Goal: Task Accomplishment & Management: Understand process/instructions

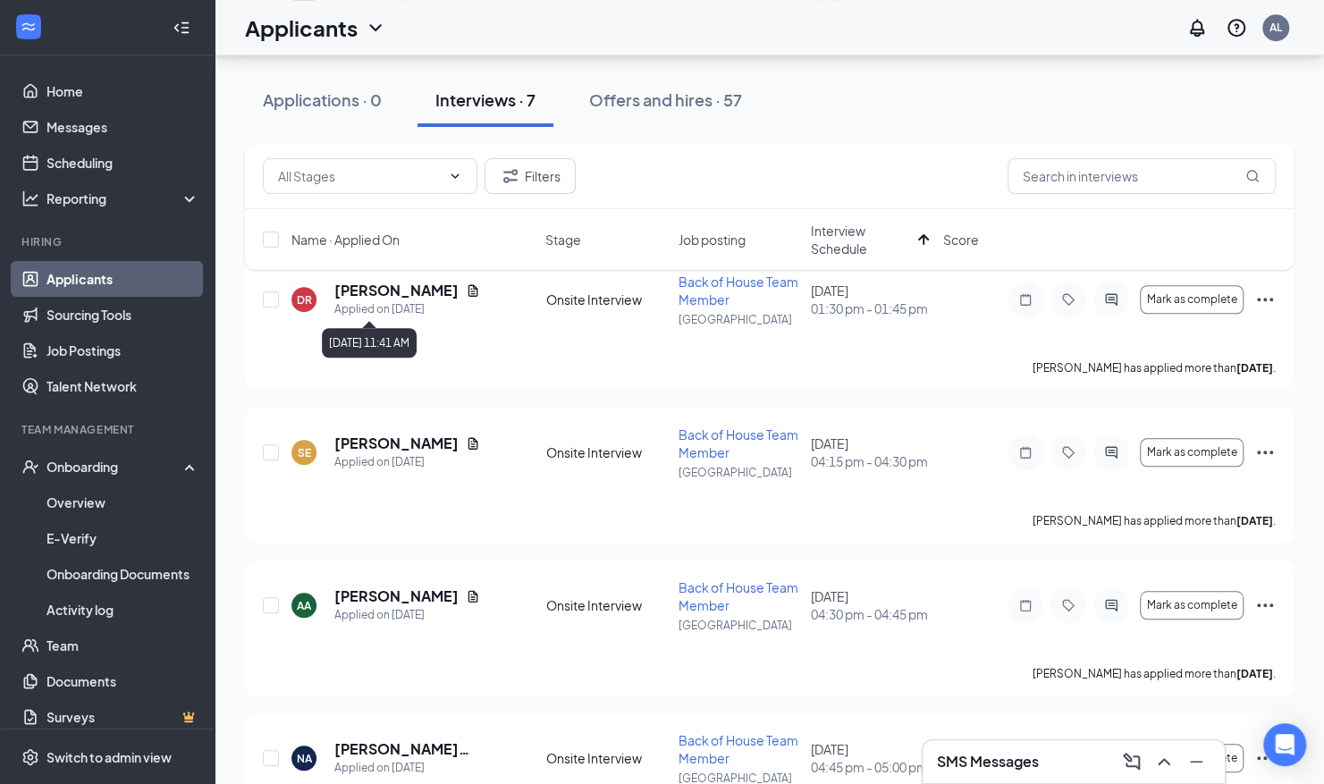
scroll to position [568, 0]
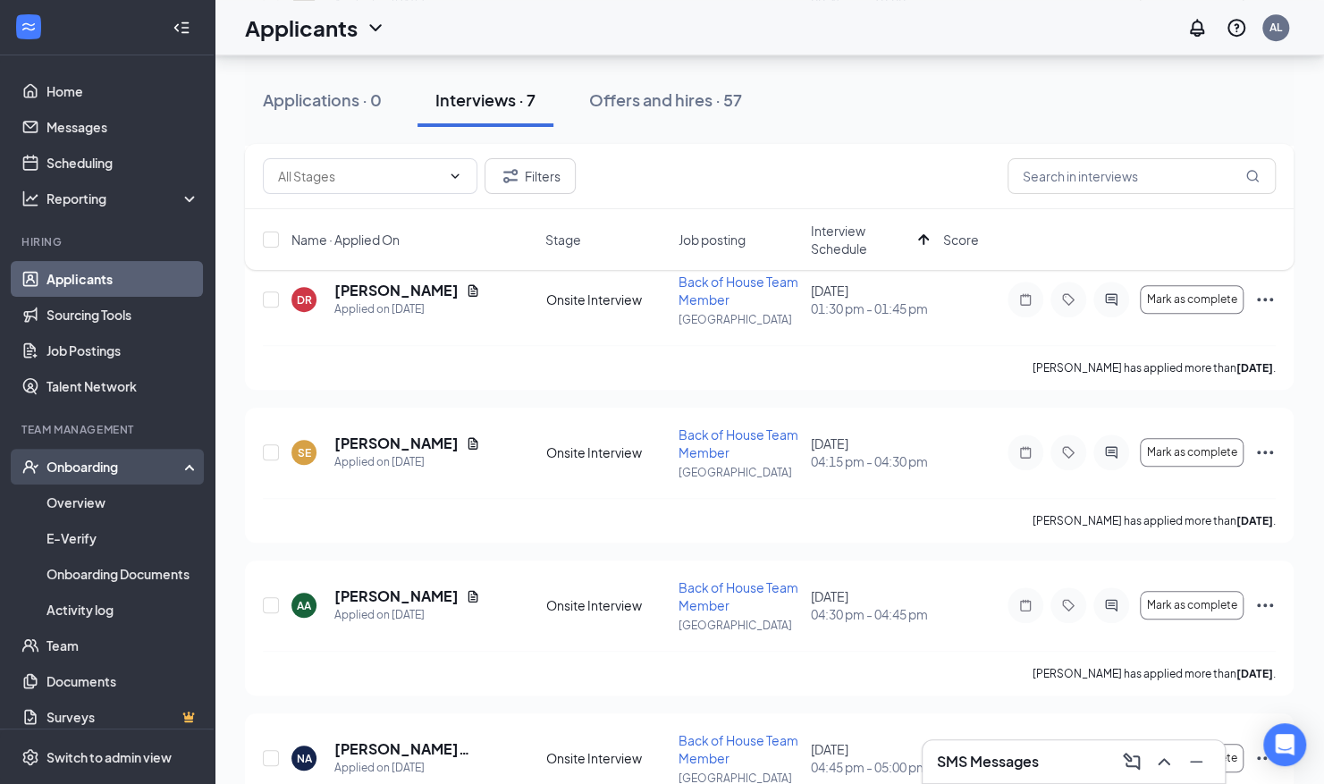
click at [102, 460] on div "Onboarding" at bounding box center [115, 467] width 138 height 18
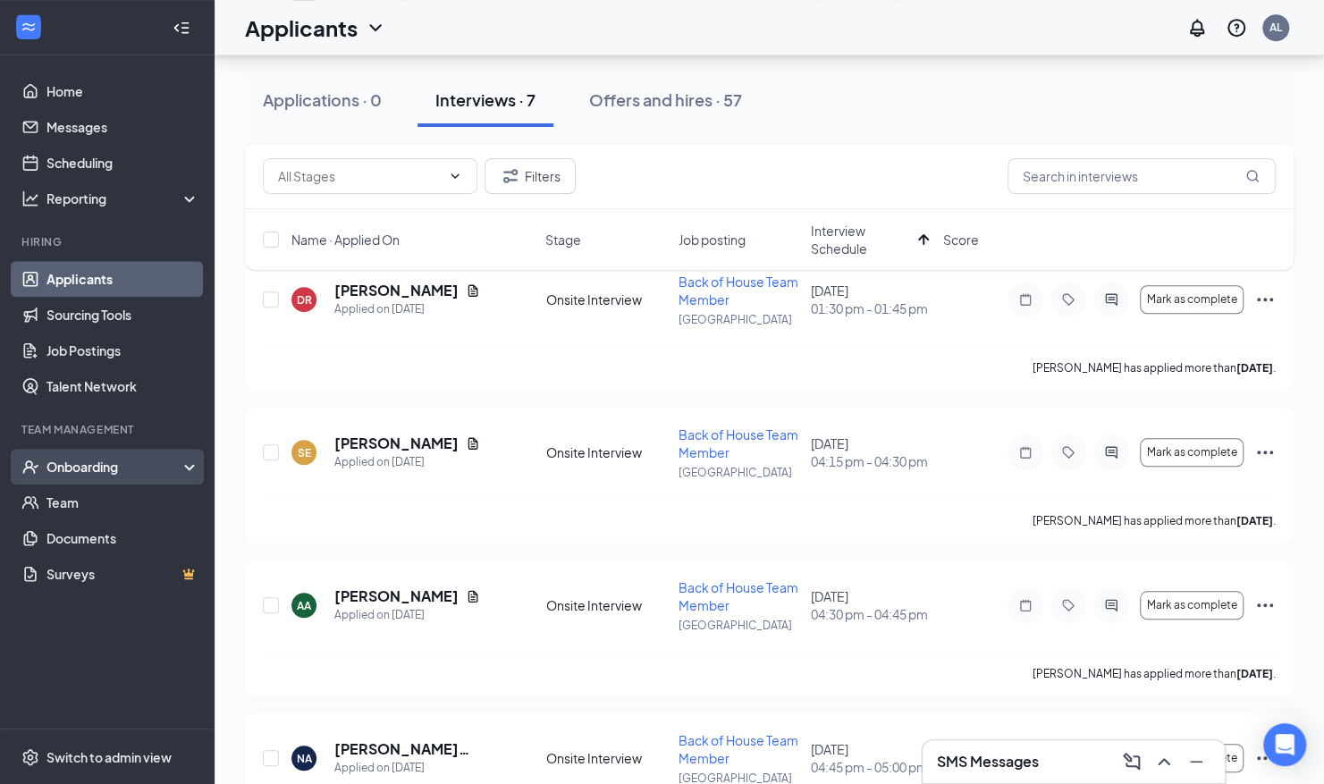
click at [100, 466] on div "Onboarding" at bounding box center [115, 467] width 138 height 18
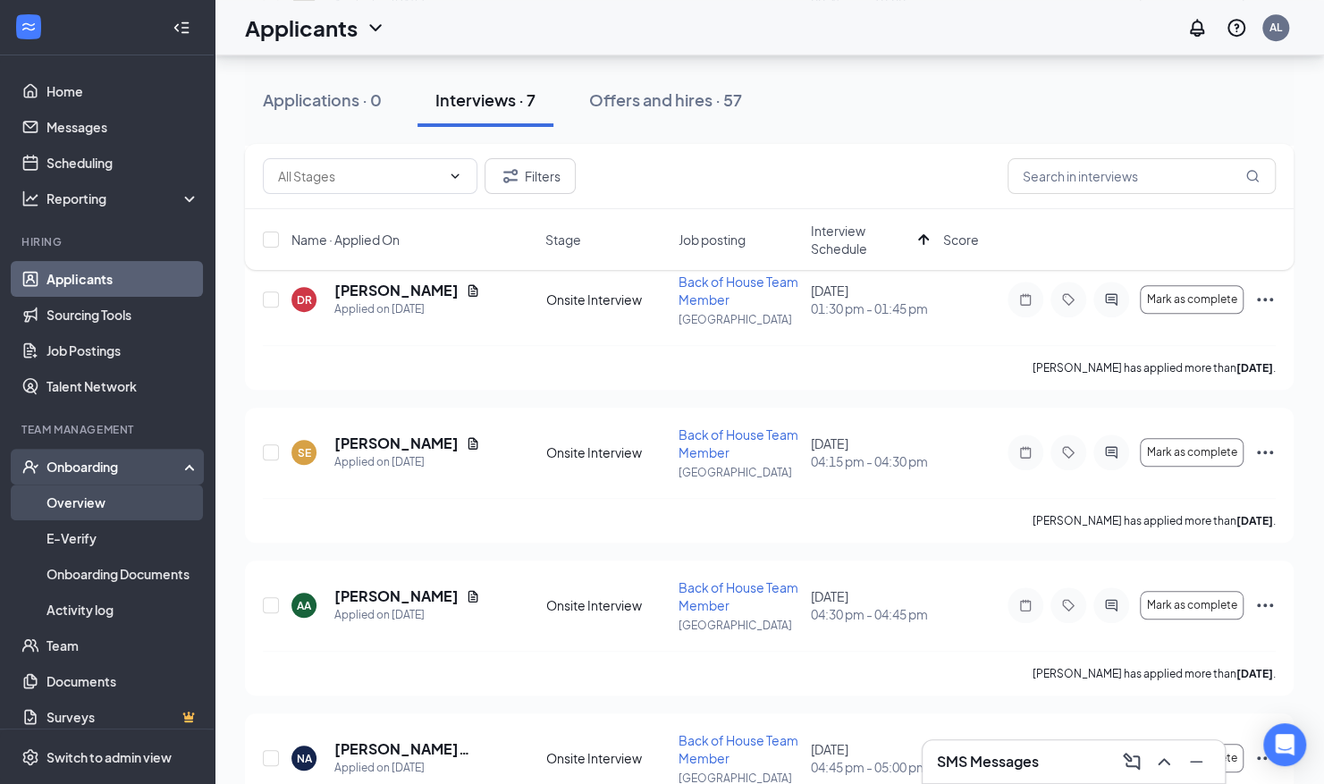
click at [85, 496] on link "Overview" at bounding box center [122, 503] width 153 height 36
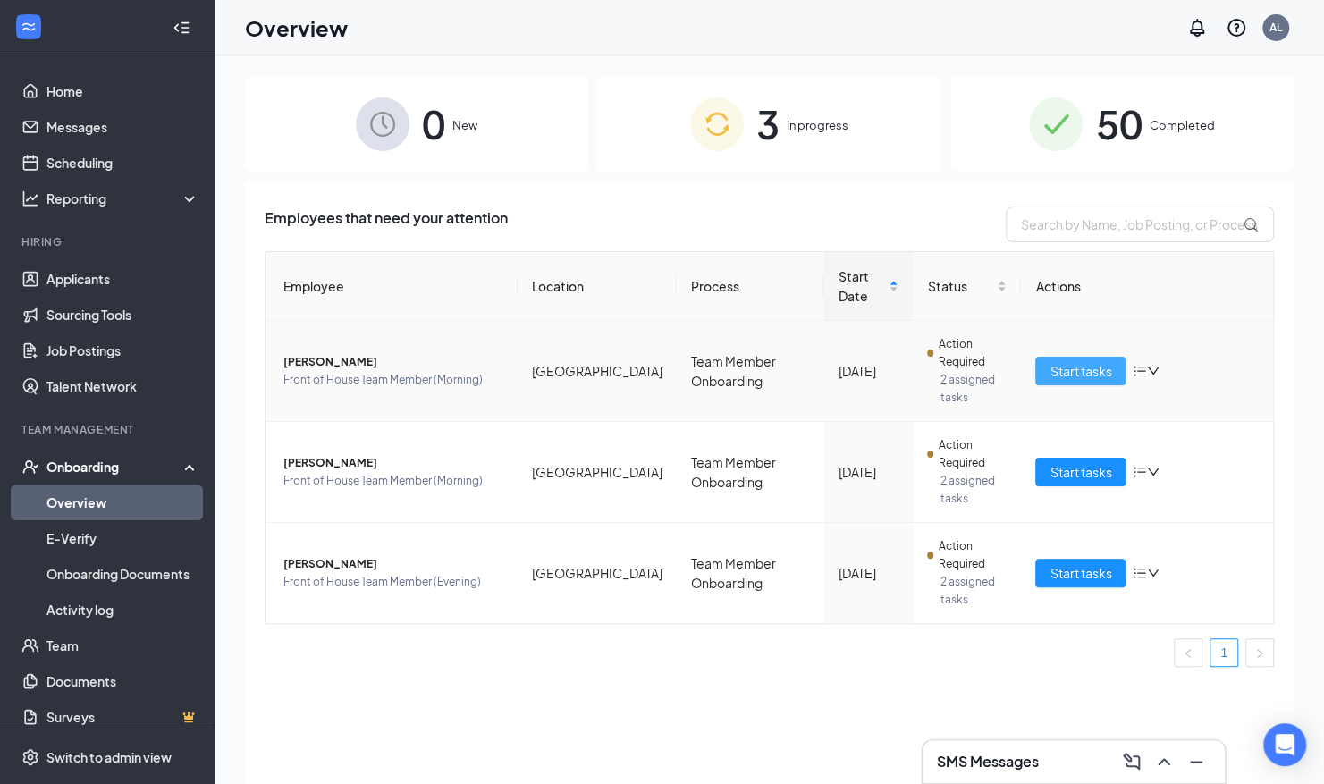
click at [1089, 361] on span "Start tasks" at bounding box center [1081, 371] width 62 height 20
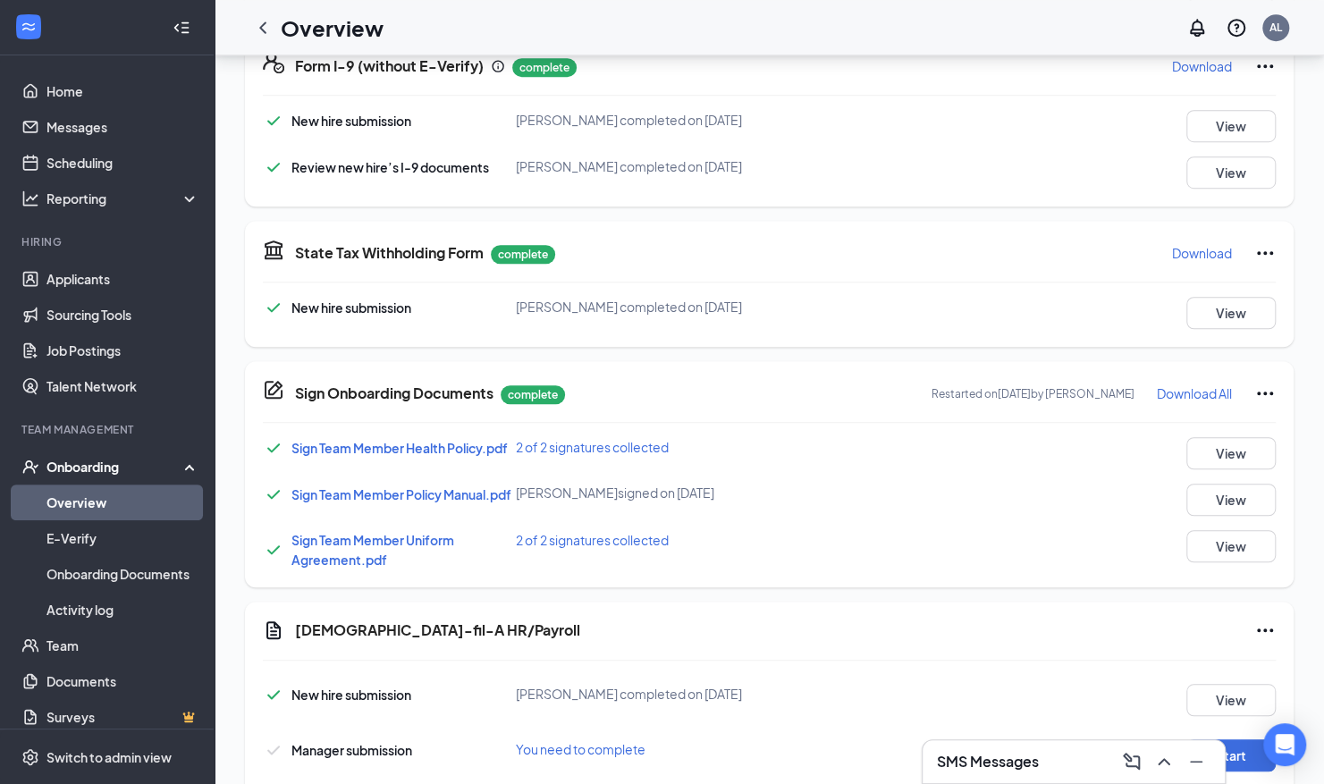
scroll to position [667, 0]
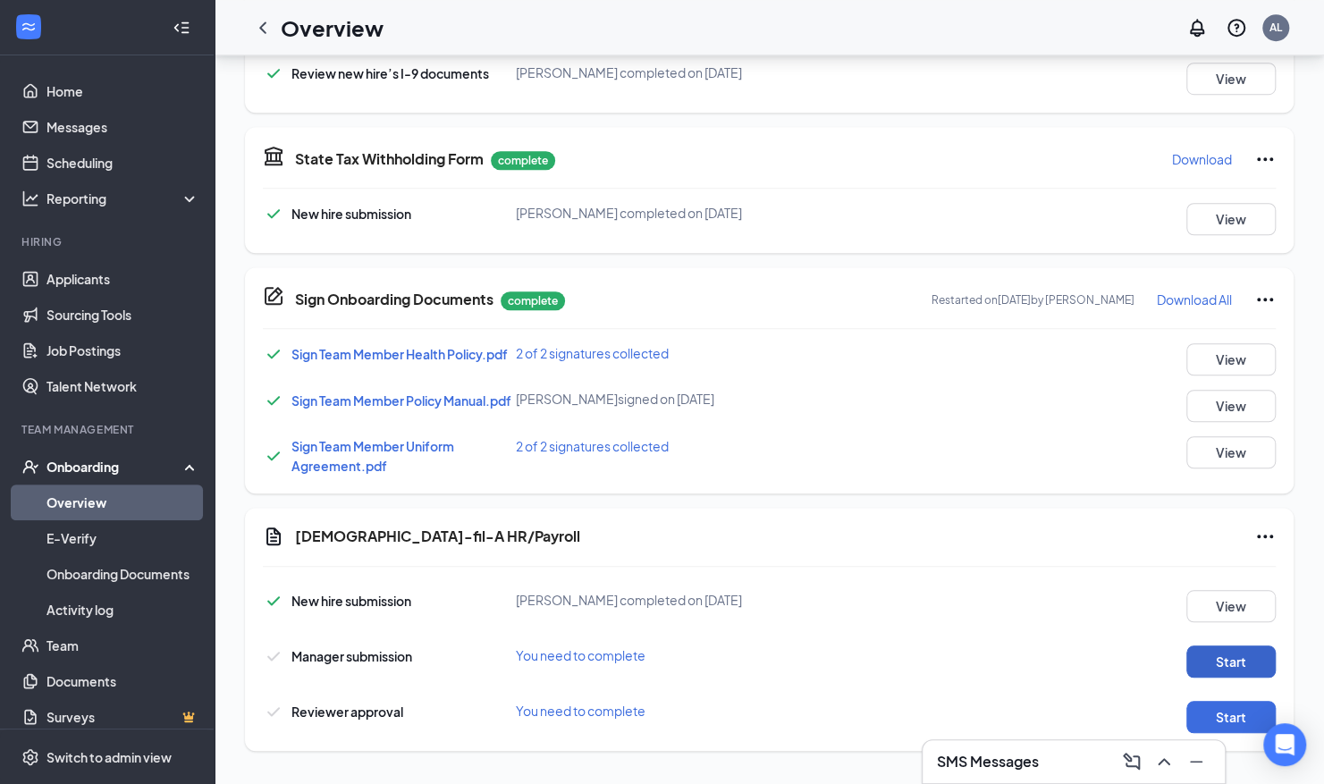
click at [1220, 649] on button "Start" at bounding box center [1230, 662] width 89 height 32
click at [1232, 721] on button "Start" at bounding box center [1230, 717] width 89 height 32
click at [1243, 717] on button "Start" at bounding box center [1230, 717] width 89 height 32
click at [1237, 712] on button "Start" at bounding box center [1230, 717] width 89 height 32
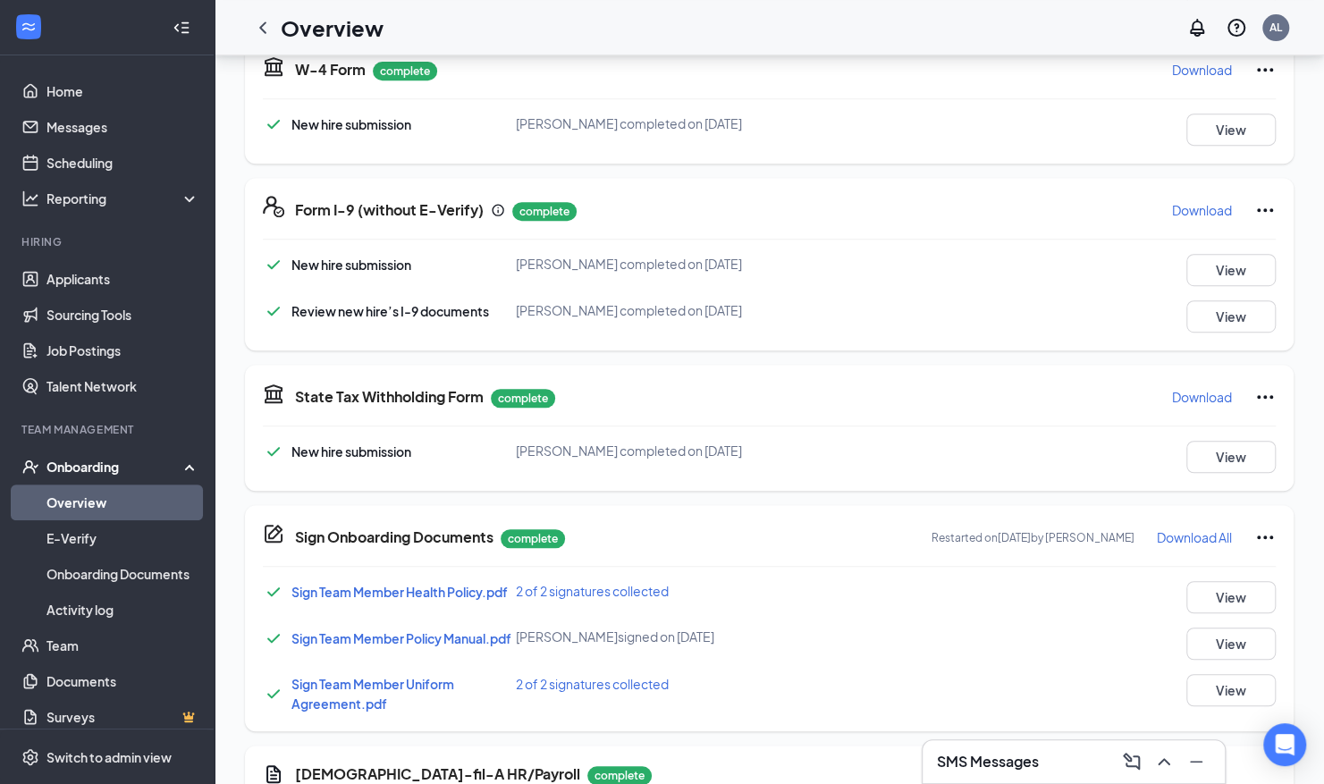
scroll to position [667, 0]
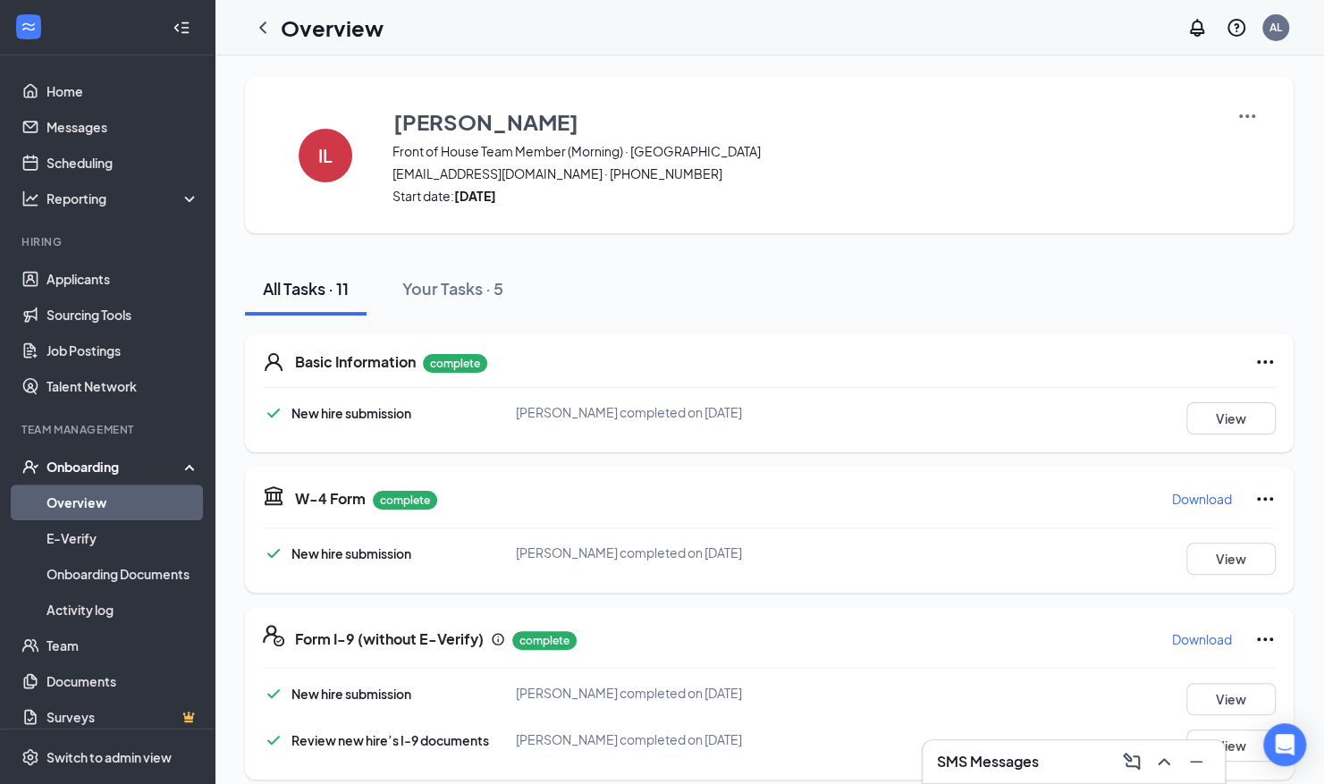
click at [57, 508] on link "Overview" at bounding box center [122, 503] width 153 height 36
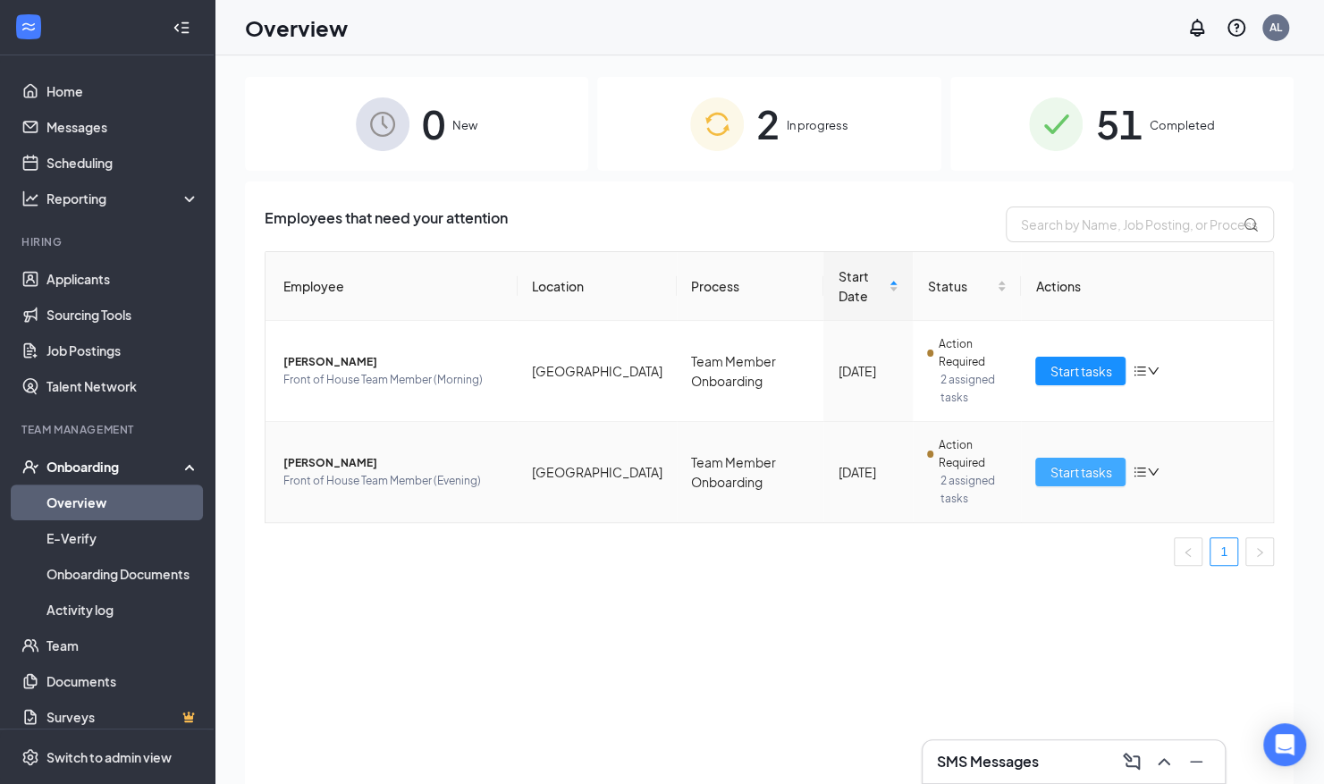
click at [1063, 462] on span "Start tasks" at bounding box center [1081, 472] width 62 height 20
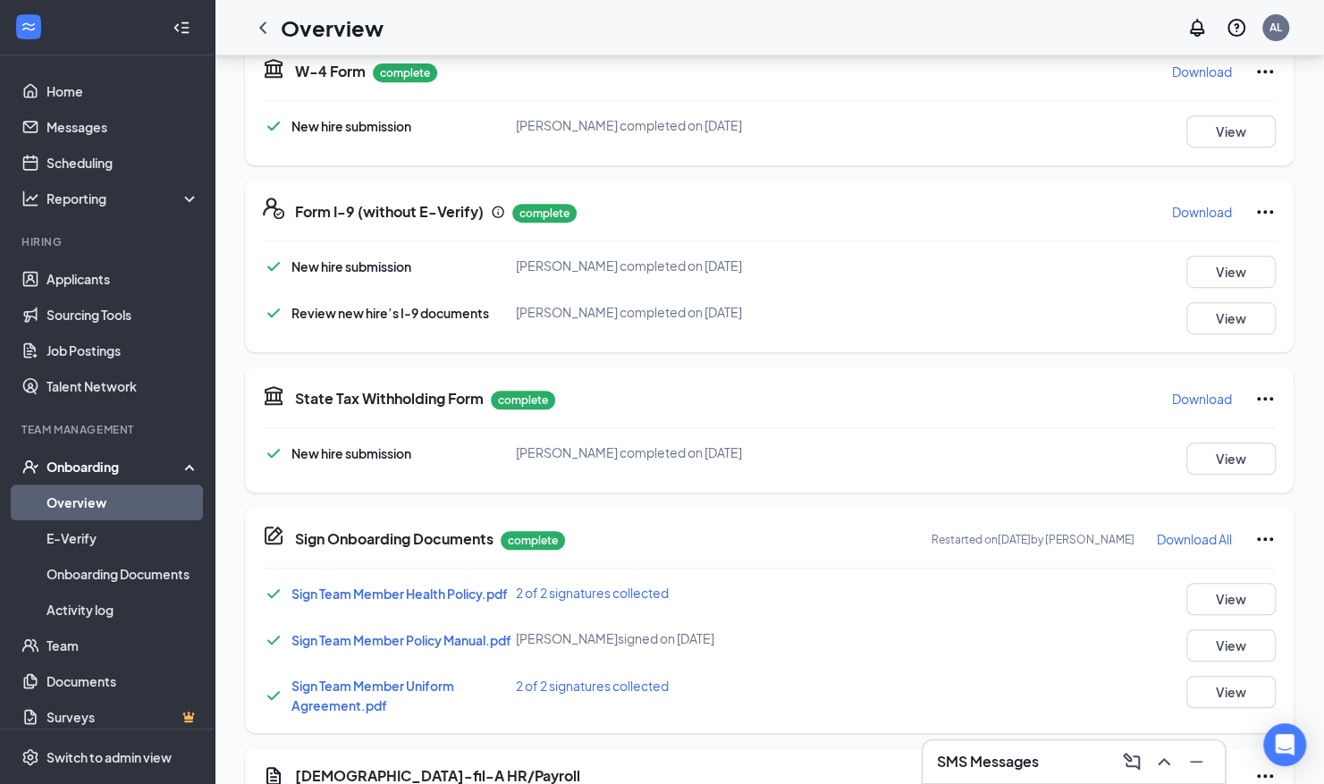
scroll to position [667, 0]
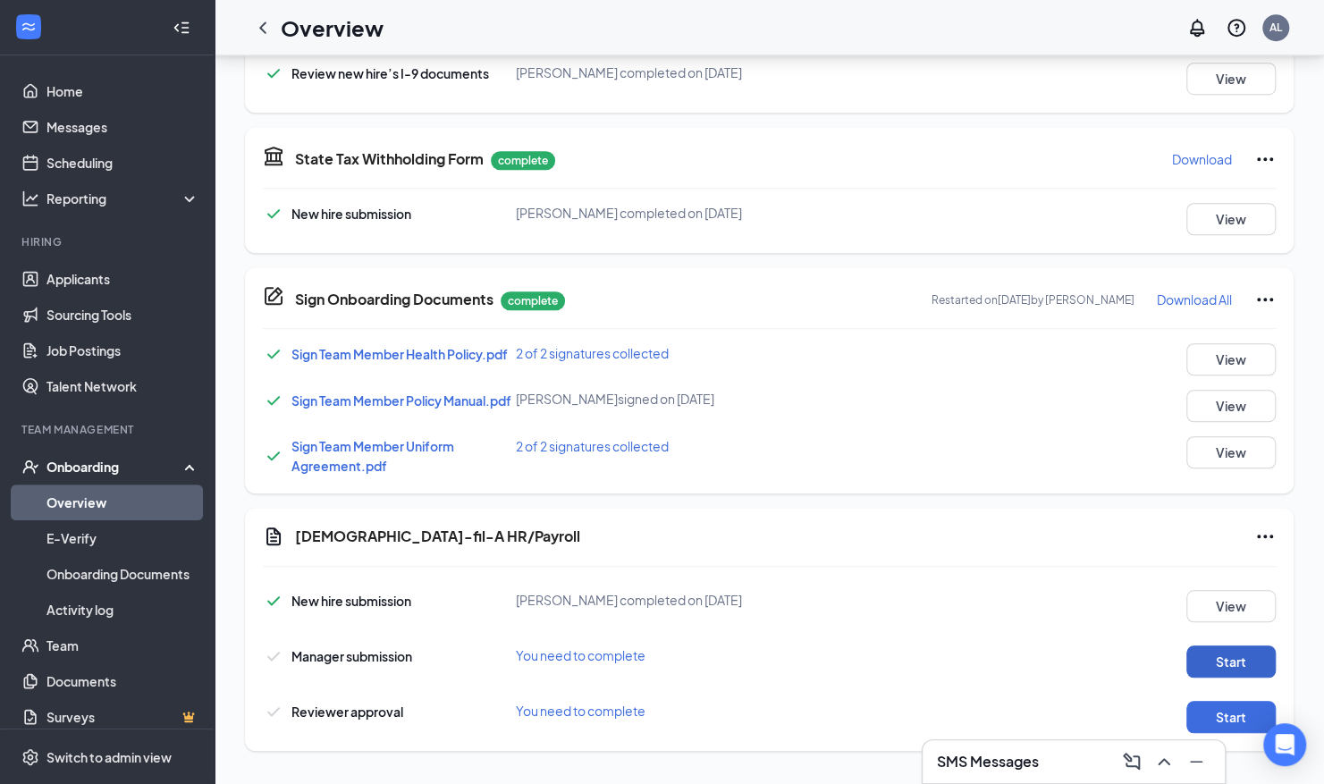
click at [1238, 658] on button "Start" at bounding box center [1230, 662] width 89 height 32
click at [1212, 713] on button "Start" at bounding box center [1230, 717] width 89 height 32
click at [265, 35] on icon "ChevronLeft" at bounding box center [262, 27] width 21 height 21
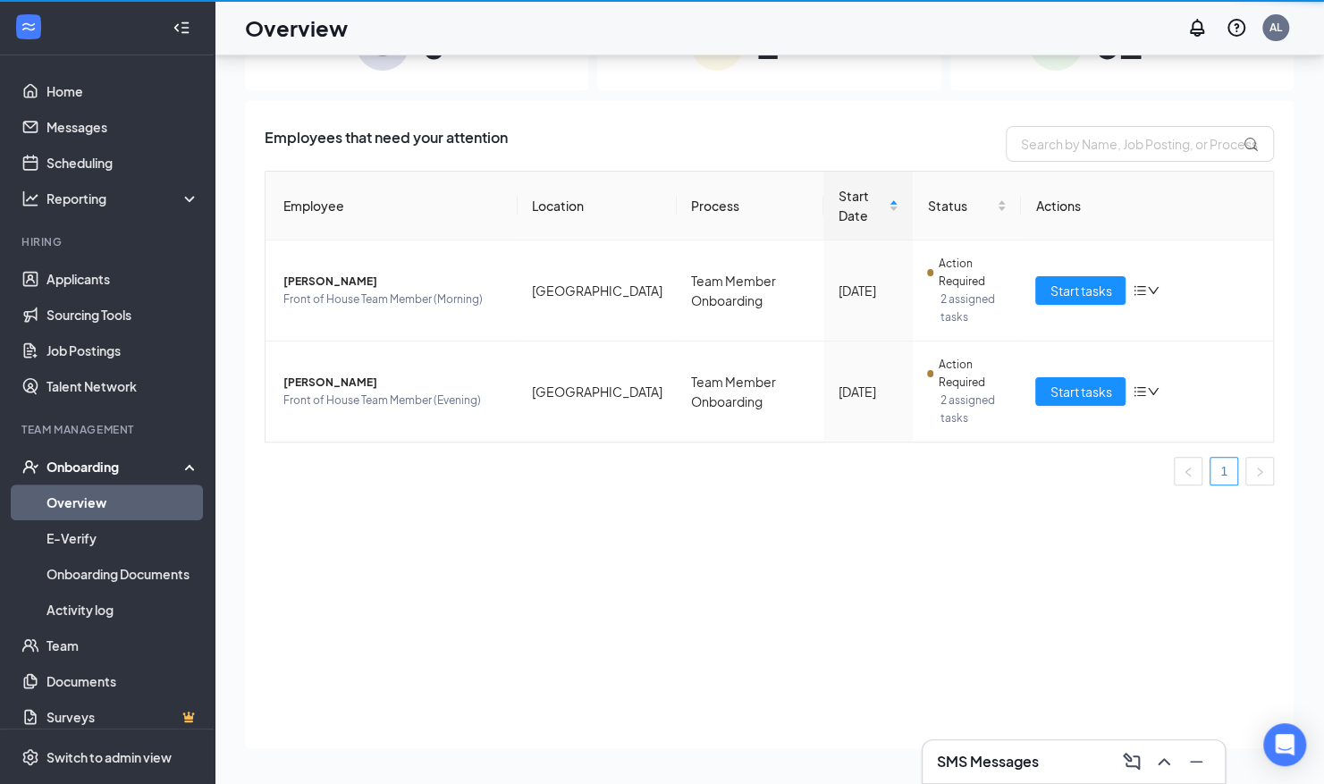
scroll to position [80, 0]
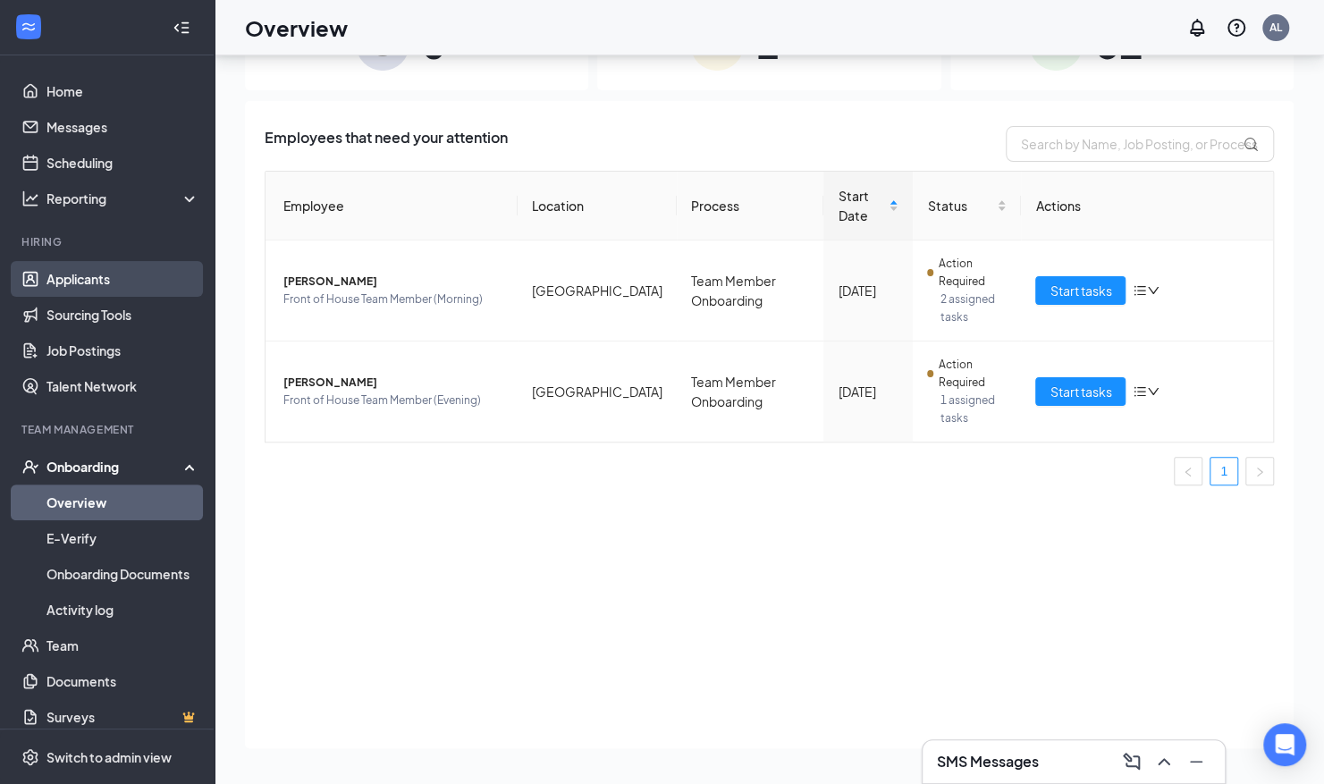
click at [111, 286] on link "Applicants" at bounding box center [122, 279] width 153 height 36
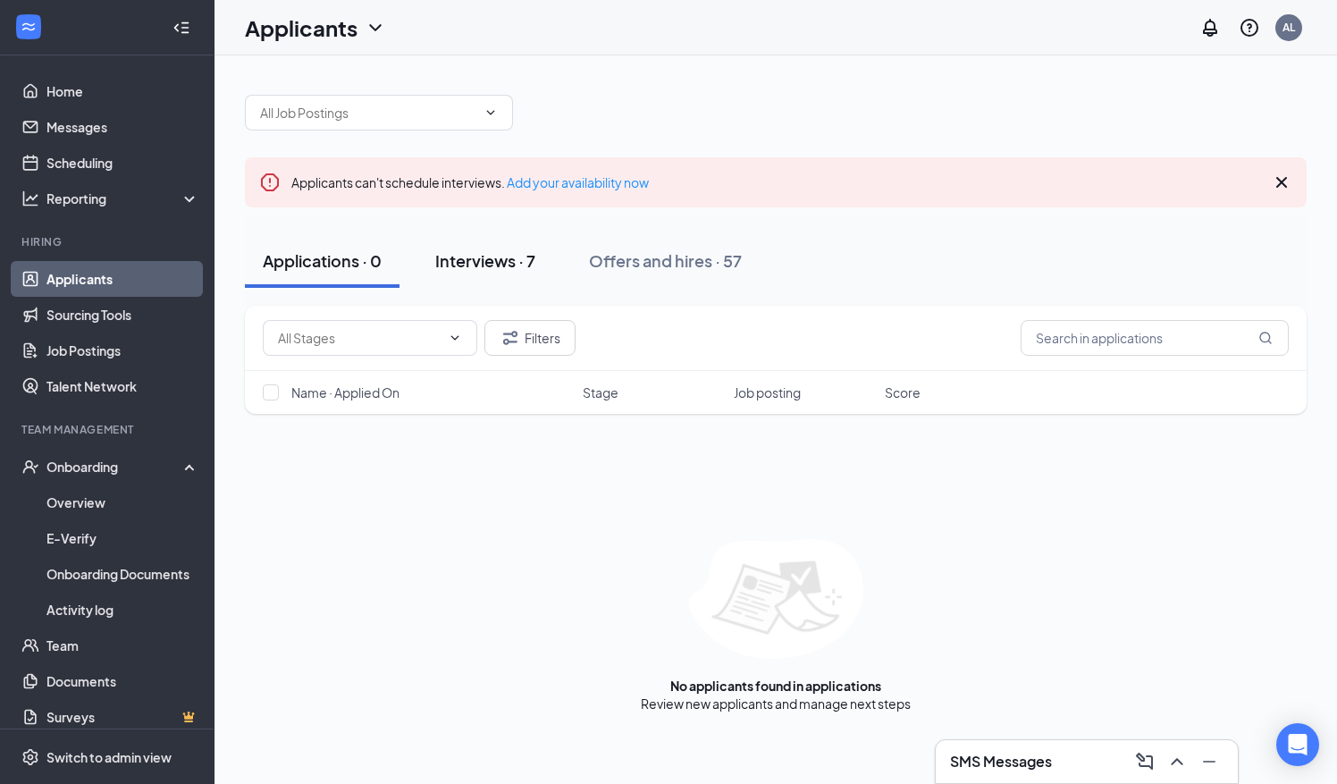
click at [502, 265] on div "Interviews · 7" at bounding box center [485, 260] width 100 height 22
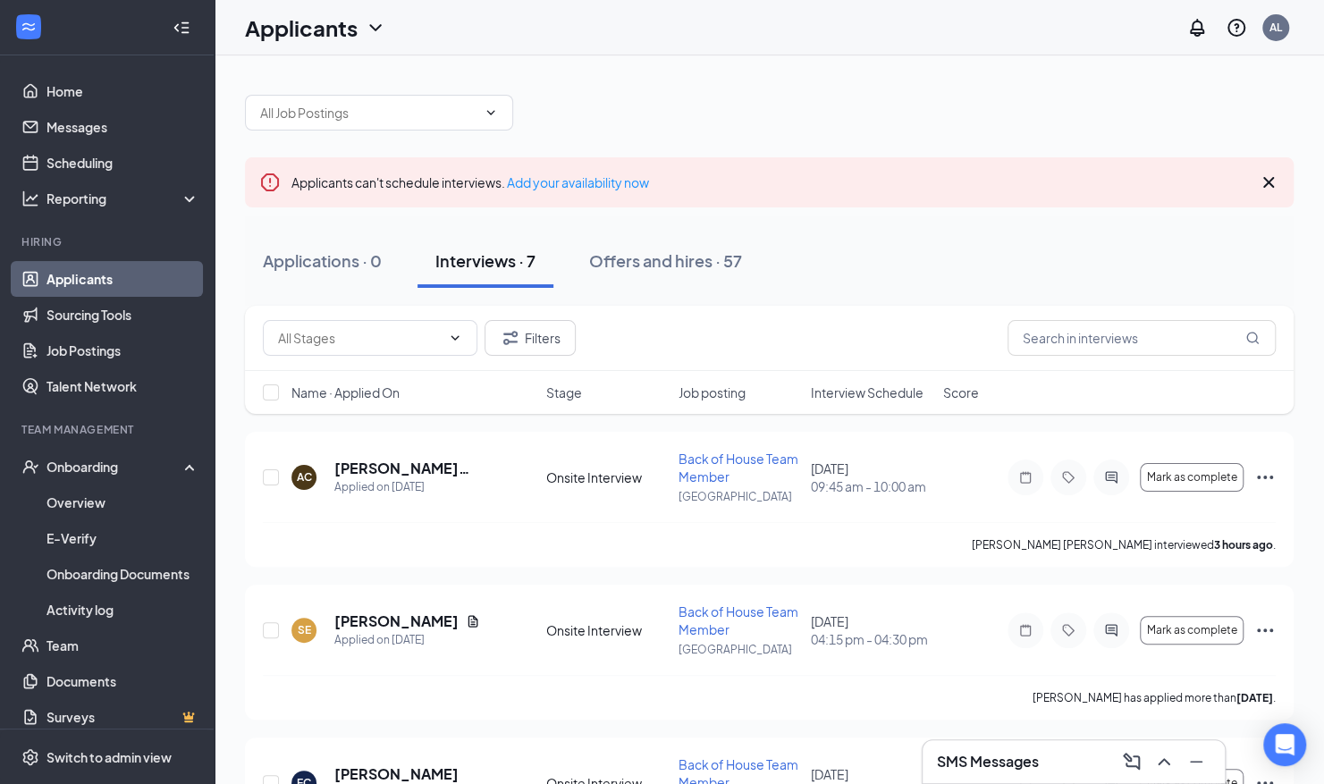
click at [835, 387] on span "Interview Schedule" at bounding box center [867, 393] width 113 height 18
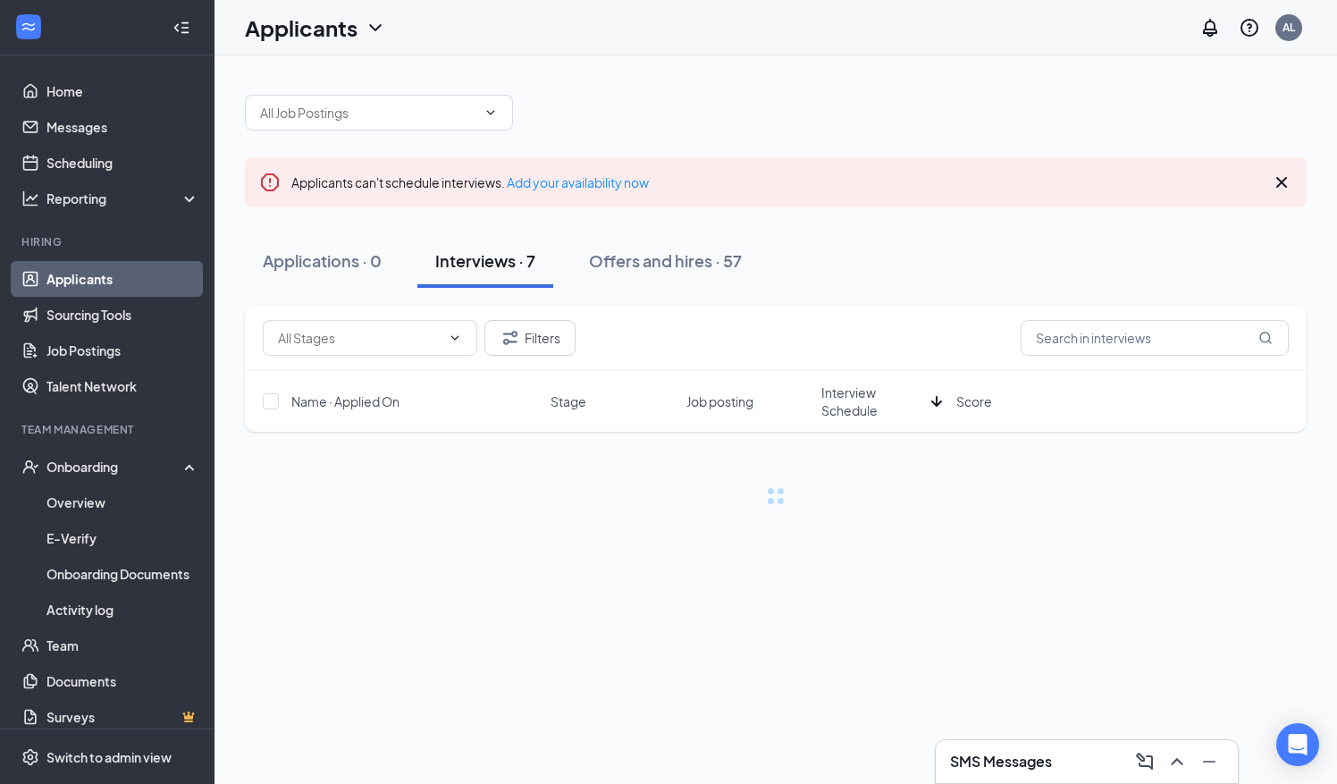
click at [835, 387] on span "Interview Schedule" at bounding box center [873, 402] width 103 height 36
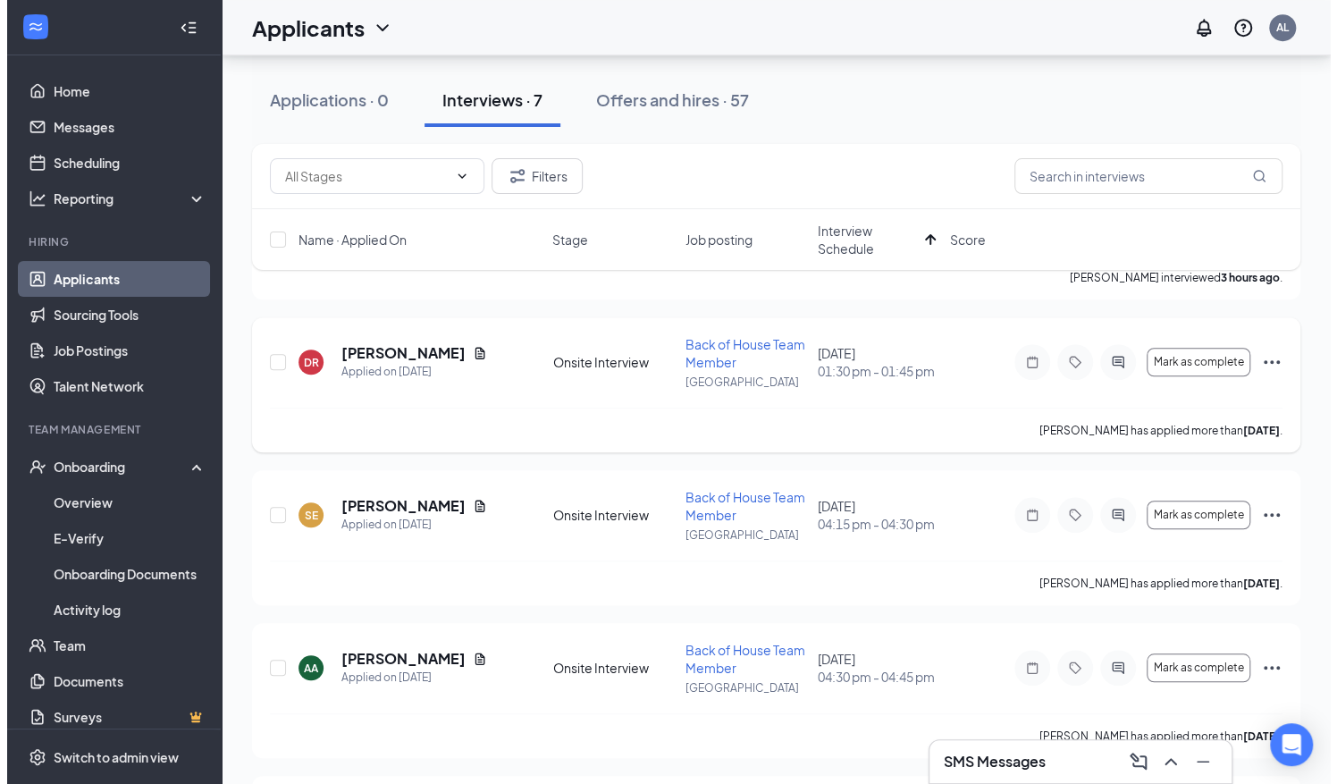
scroll to position [592, 0]
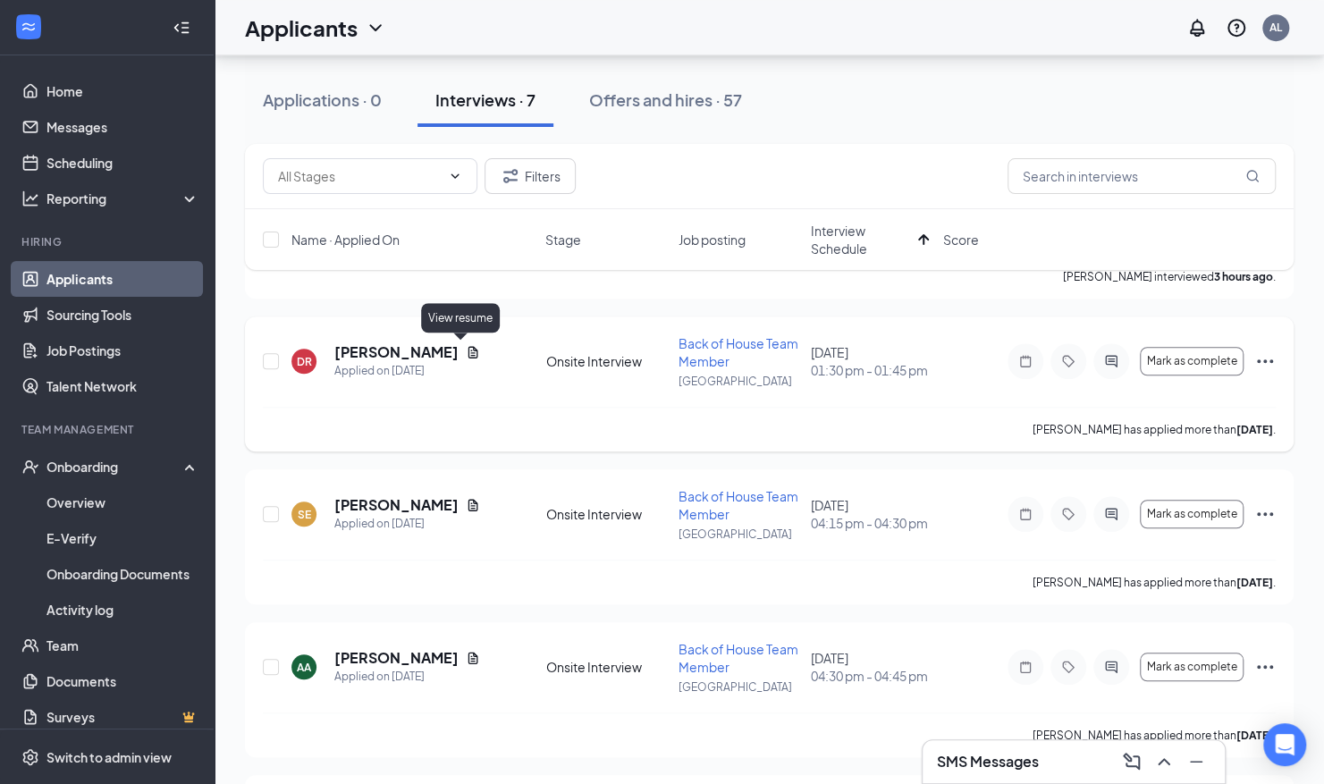
click at [466, 352] on icon "Document" at bounding box center [473, 352] width 14 height 14
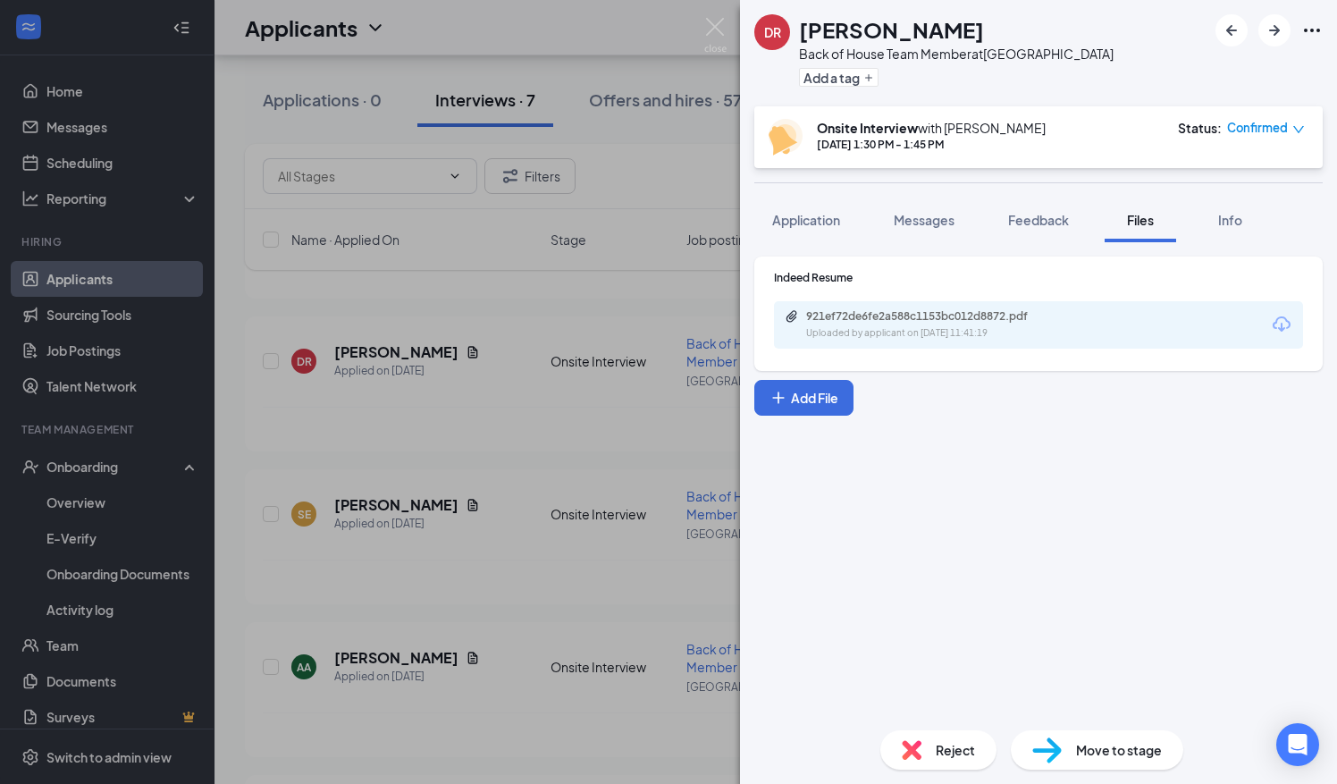
click at [921, 340] on div "Uploaded by applicant on Sep 06, 2025 at 11:41:19" at bounding box center [940, 333] width 268 height 14
click at [599, 409] on div "DR demitrius rector Back of House Team Member at Signal Hill Add a tag Onsite I…" at bounding box center [668, 392] width 1337 height 784
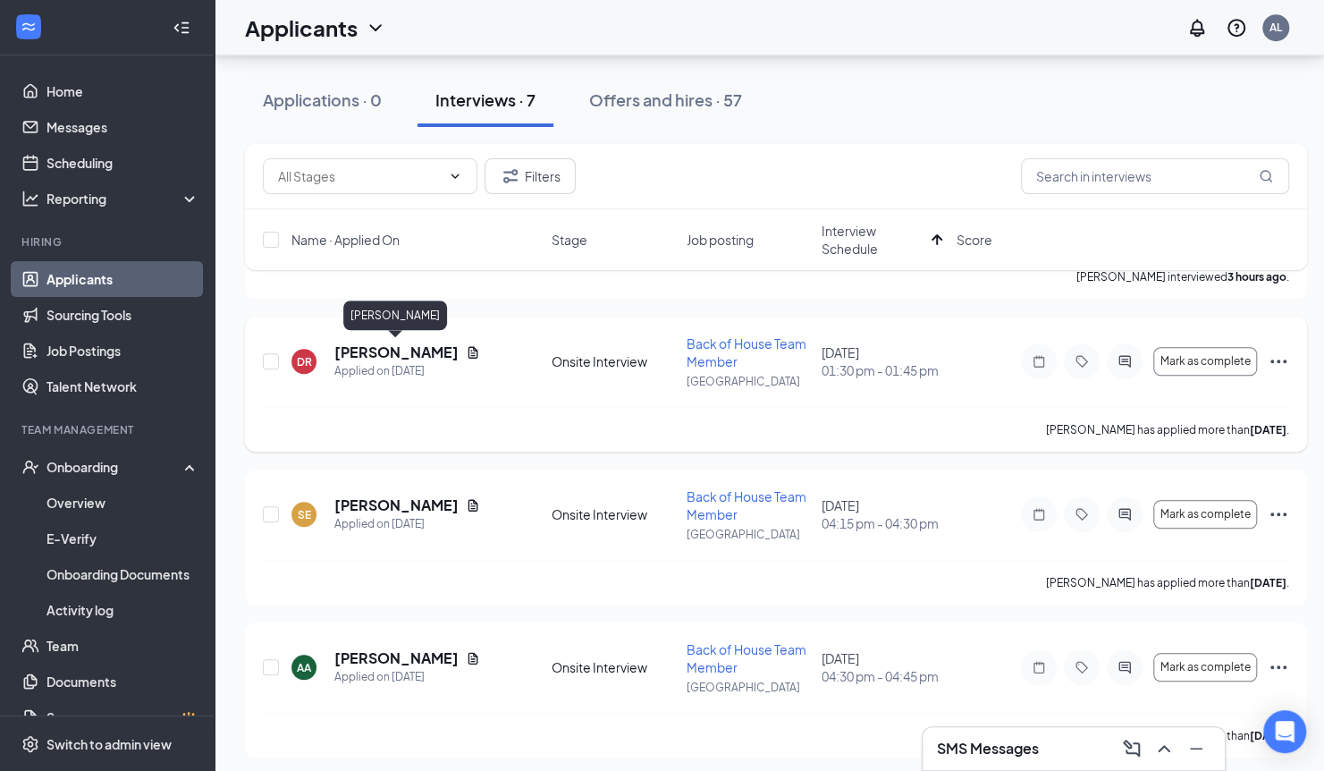
click at [383, 350] on h5 "[PERSON_NAME]" at bounding box center [396, 352] width 124 height 20
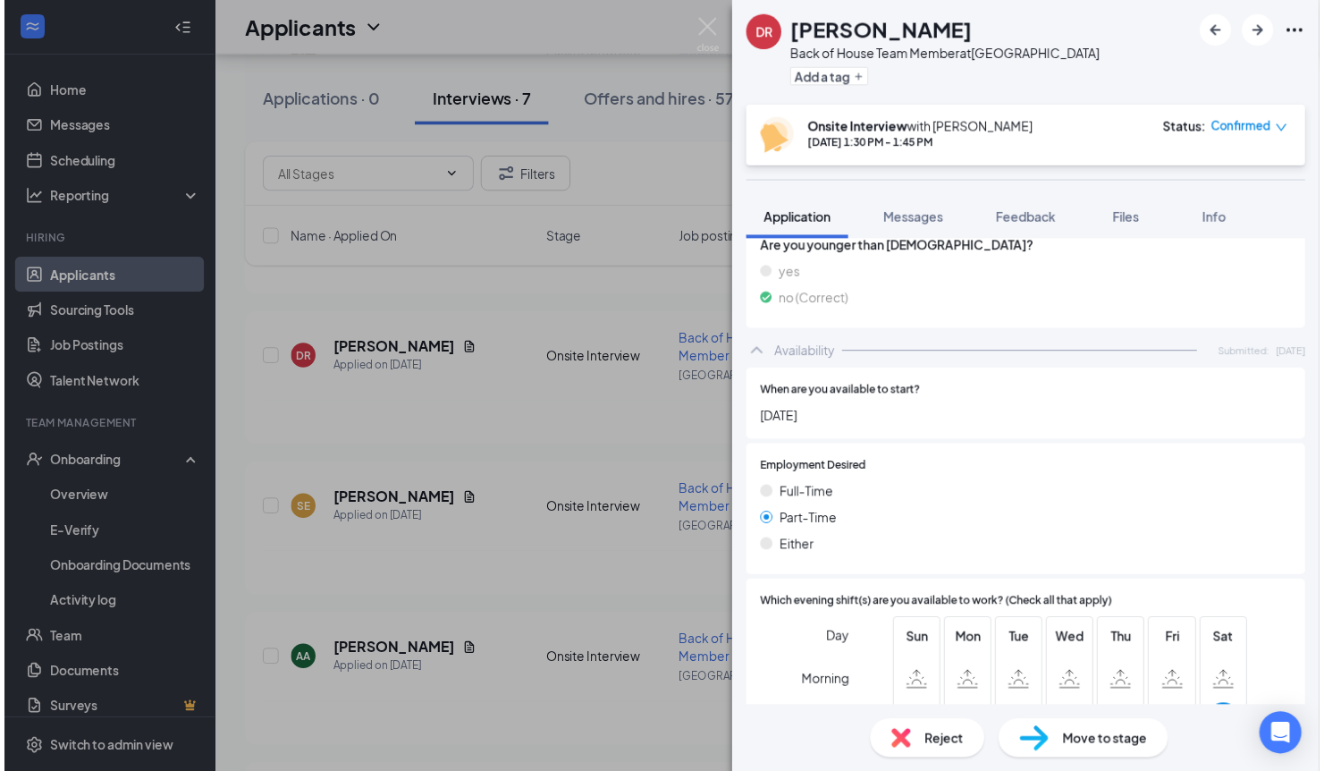
scroll to position [782, 0]
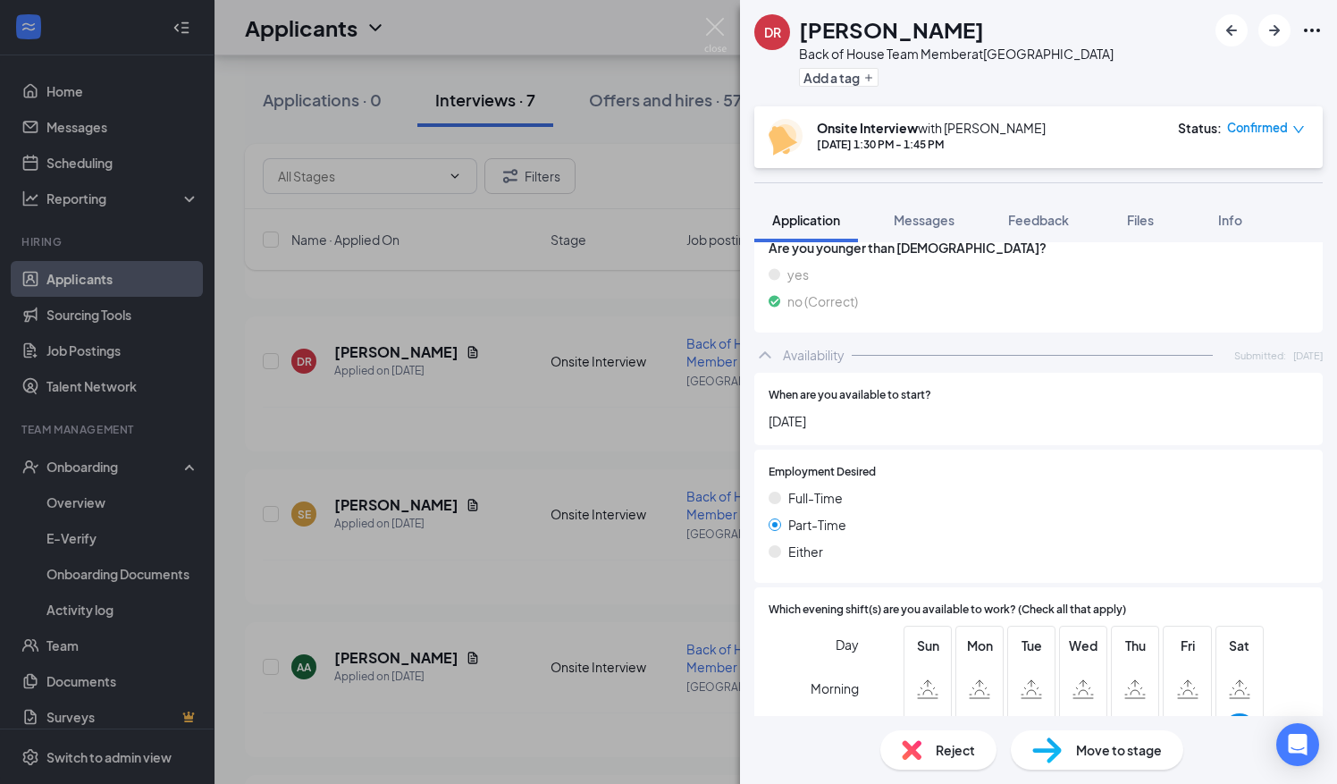
click at [572, 456] on div "DR demitrius rector Back of House Team Member at Signal Hill Add a tag Onsite I…" at bounding box center [668, 392] width 1337 height 784
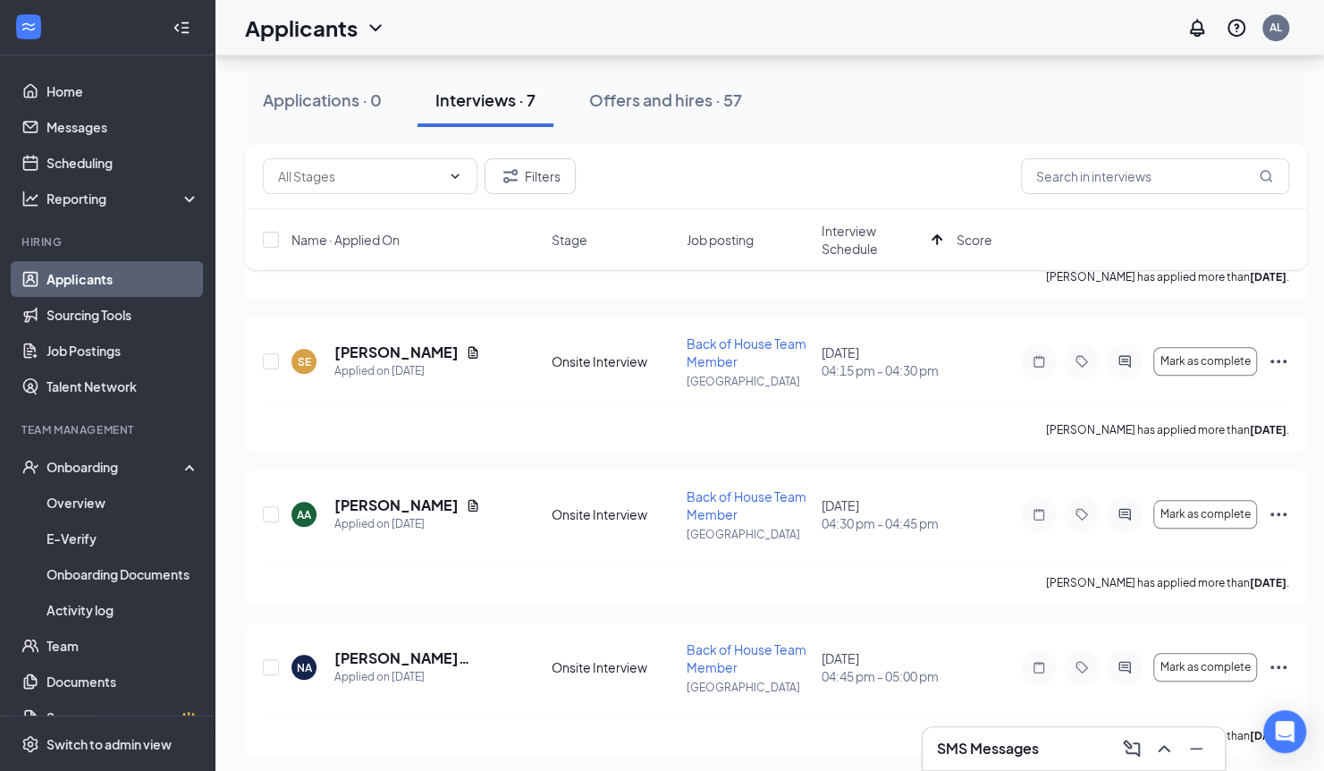
scroll to position [749, 0]
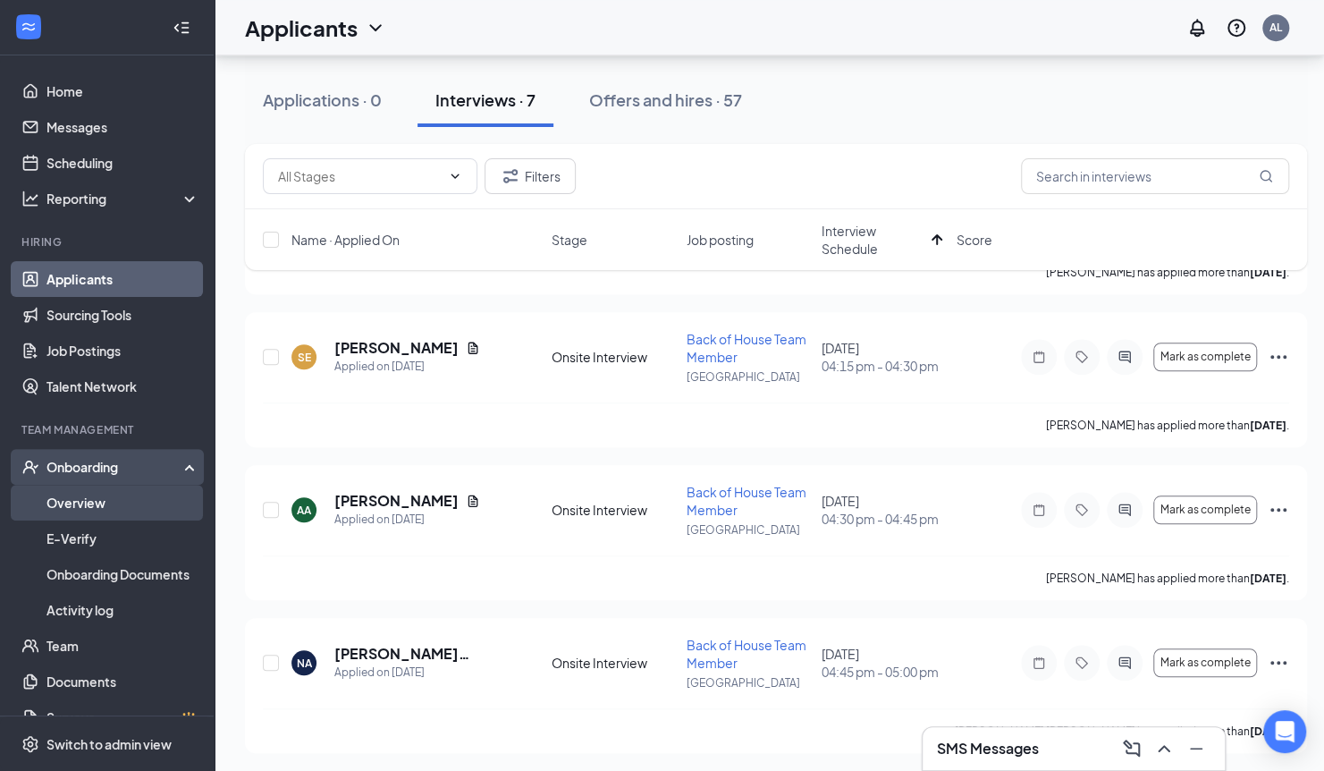
click at [88, 486] on link "Overview" at bounding box center [122, 503] width 153 height 36
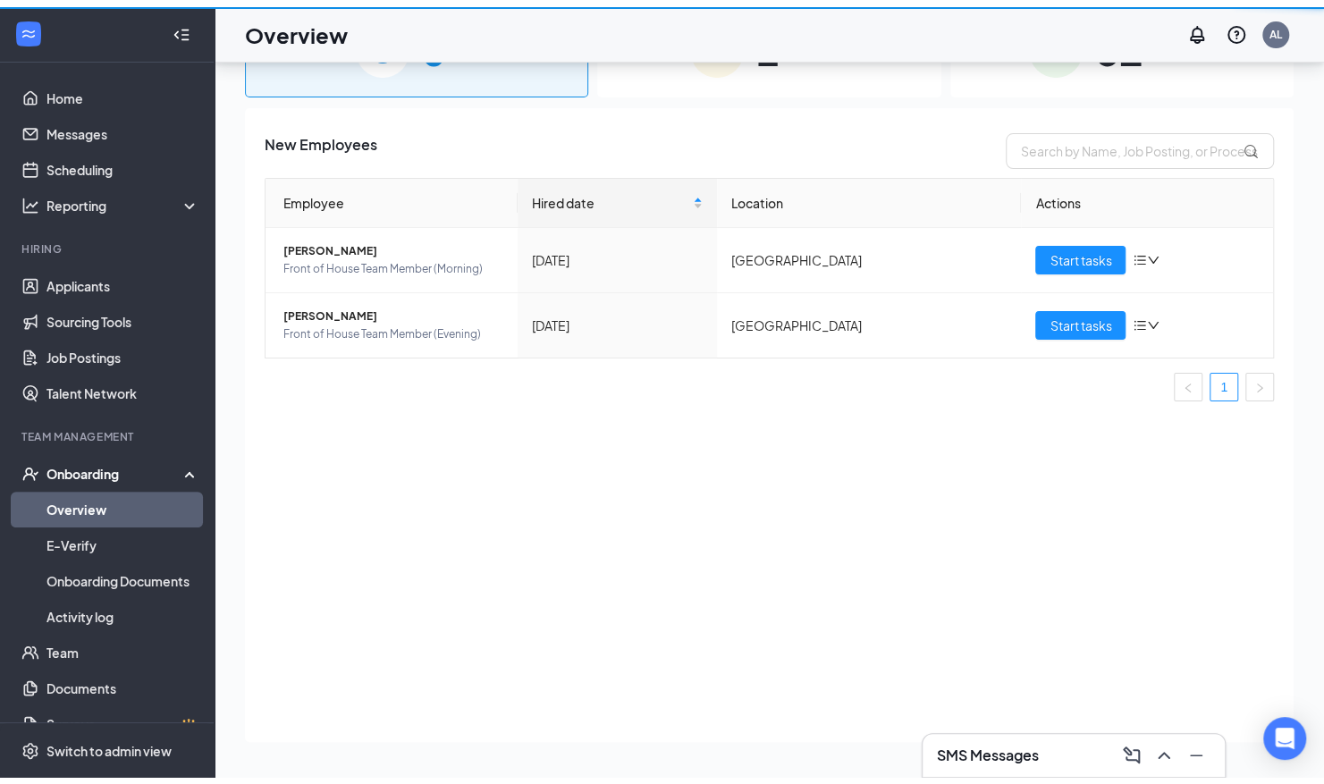
scroll to position [80, 0]
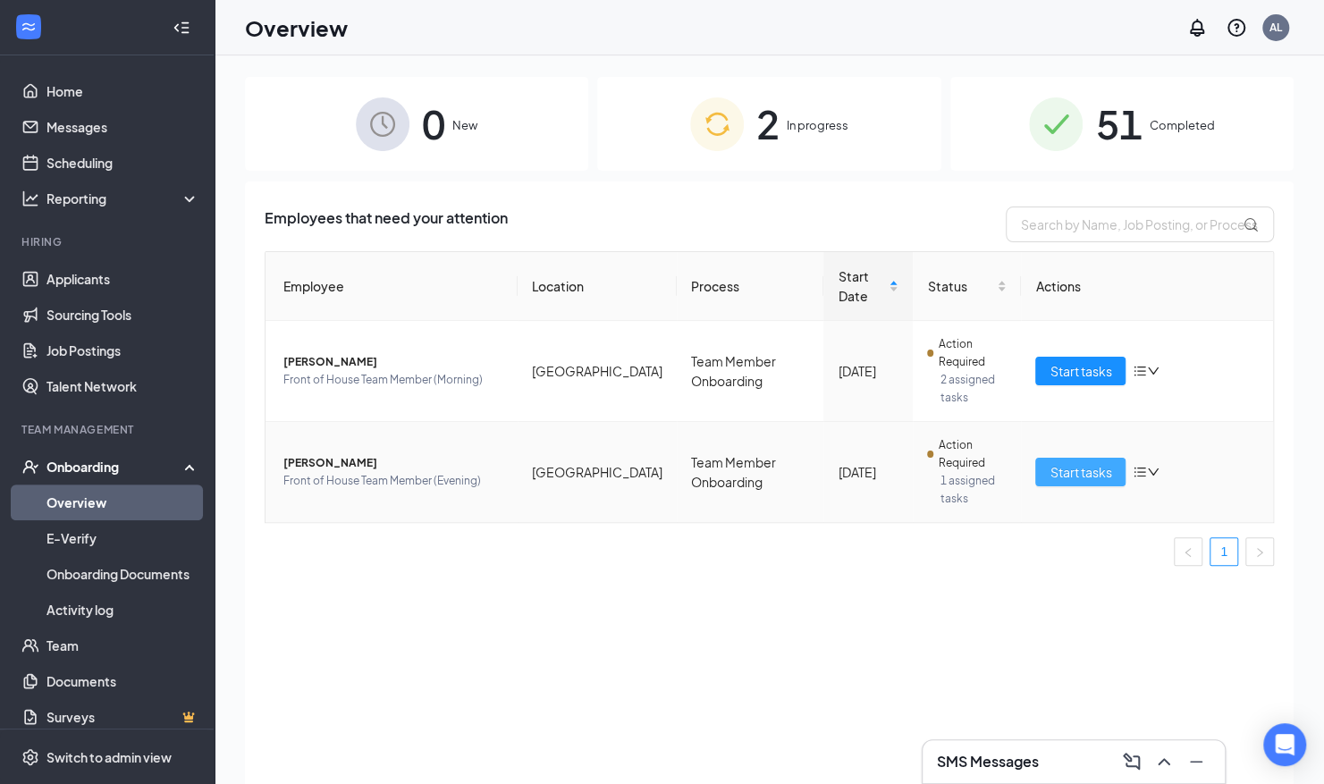
click at [1093, 462] on span "Start tasks" at bounding box center [1081, 472] width 62 height 20
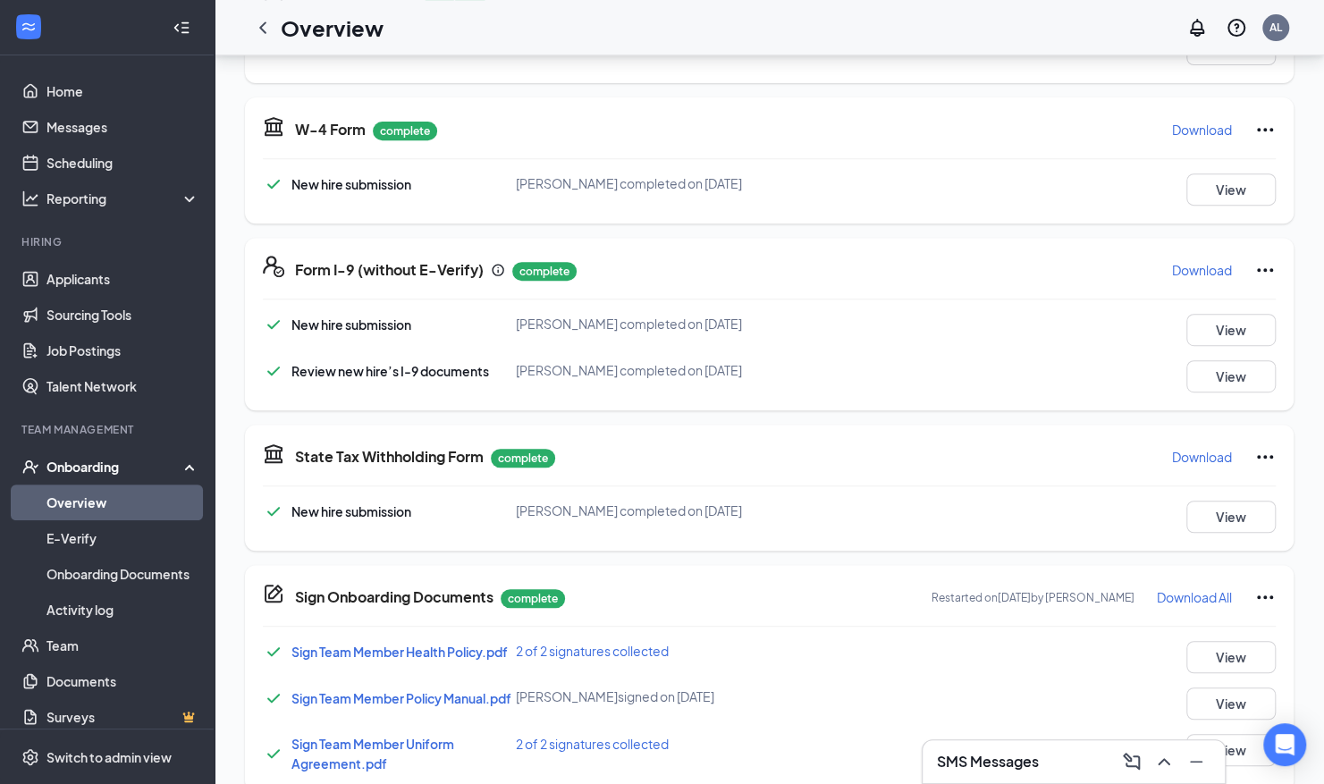
scroll to position [667, 0]
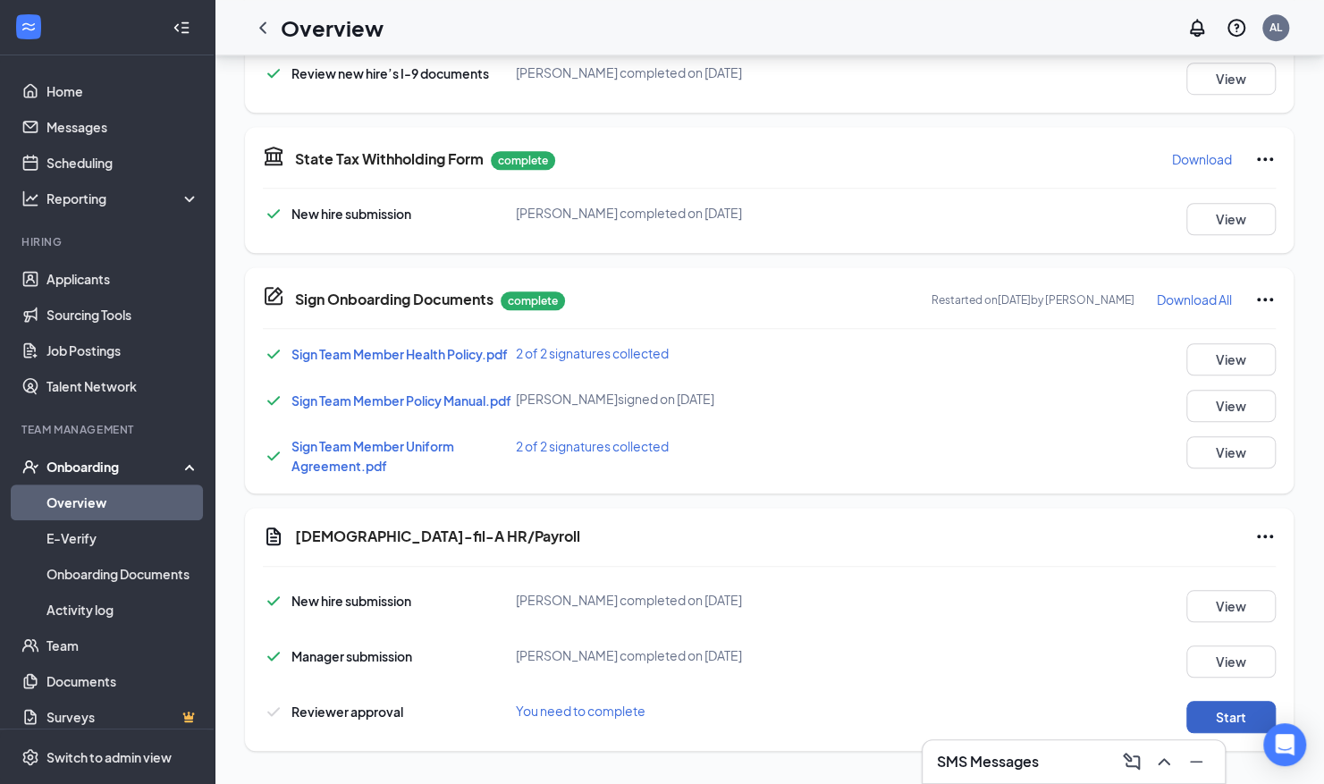
click at [1214, 701] on button "Start" at bounding box center [1230, 717] width 89 height 32
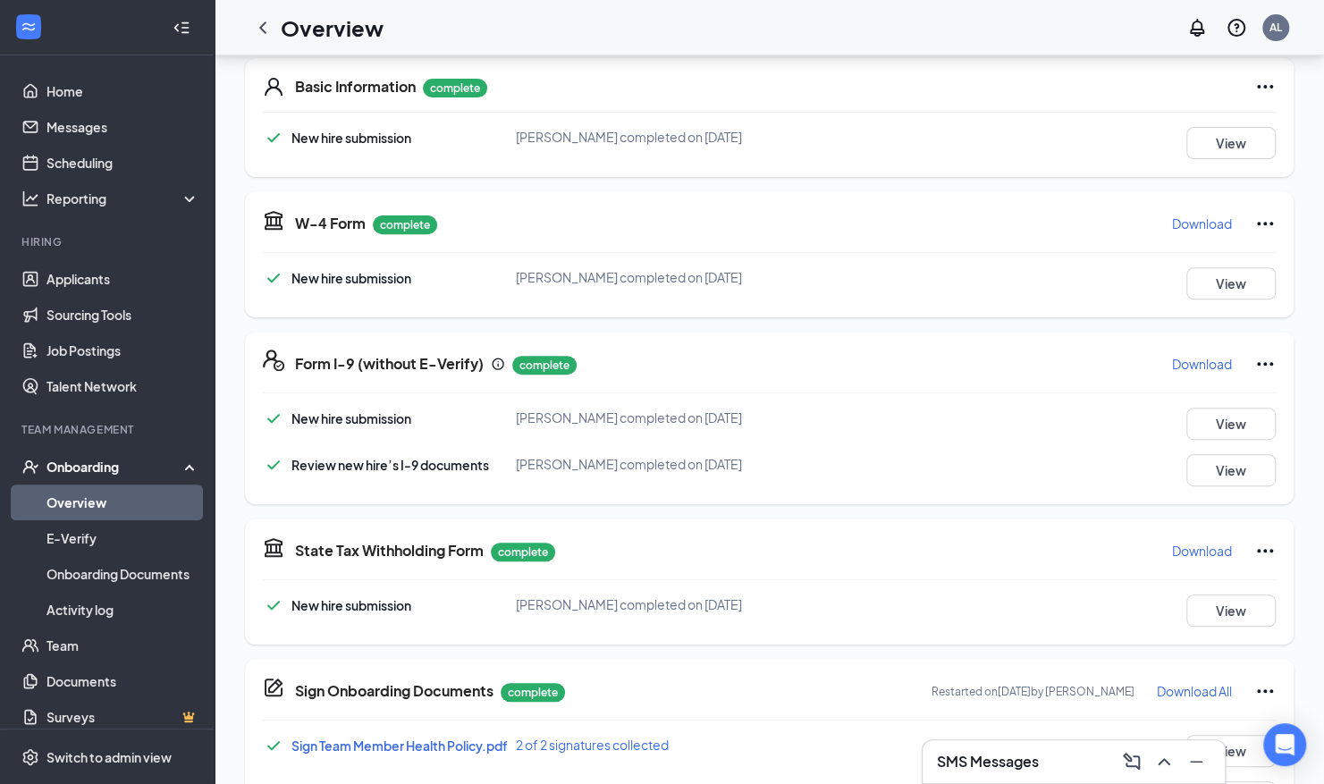
scroll to position [272, 0]
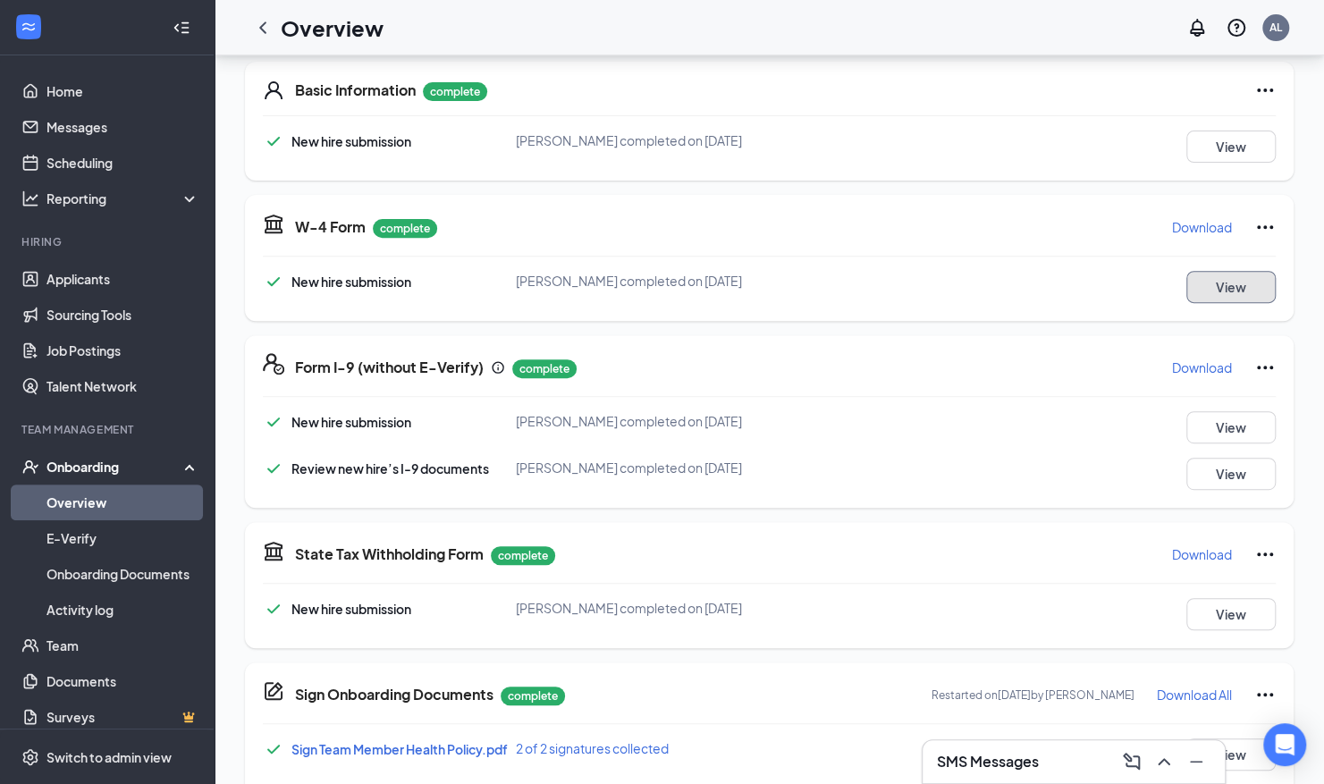
click at [1228, 299] on button "View" at bounding box center [1230, 287] width 89 height 32
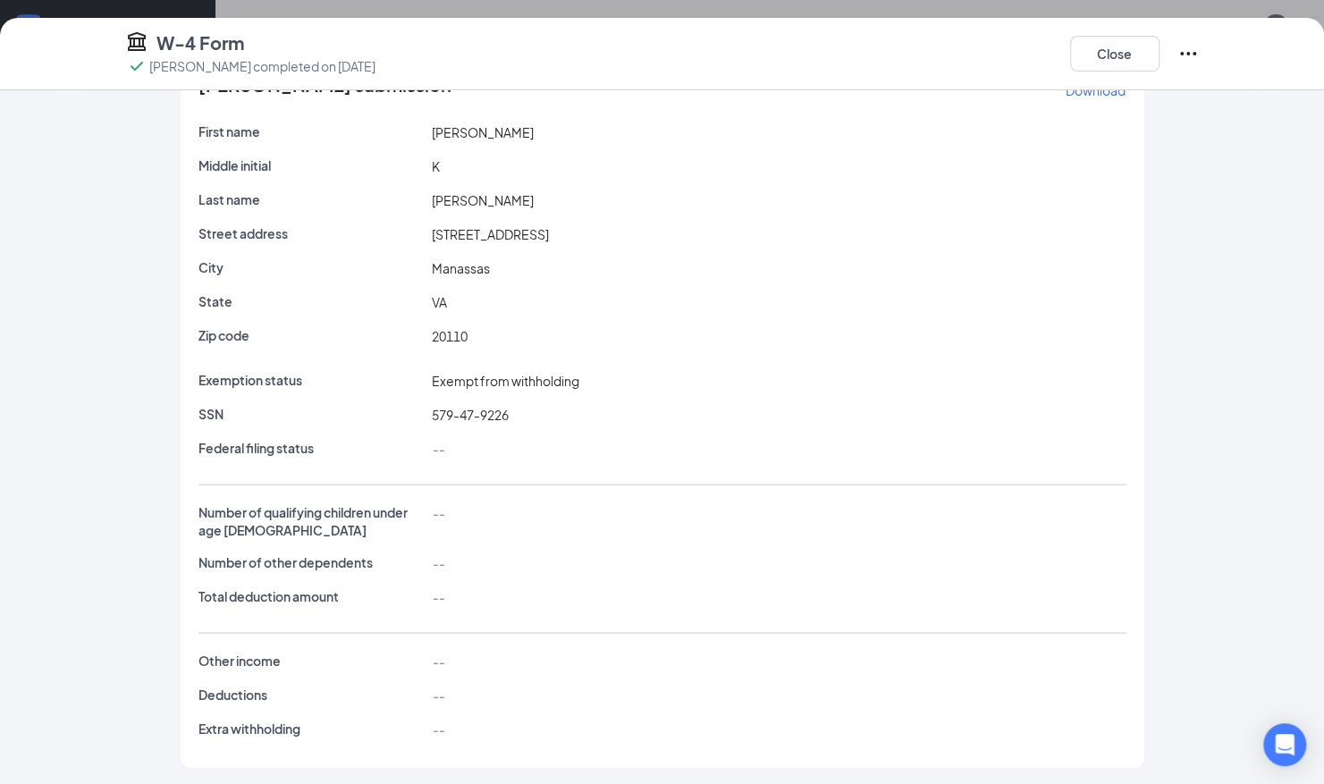
scroll to position [0, 0]
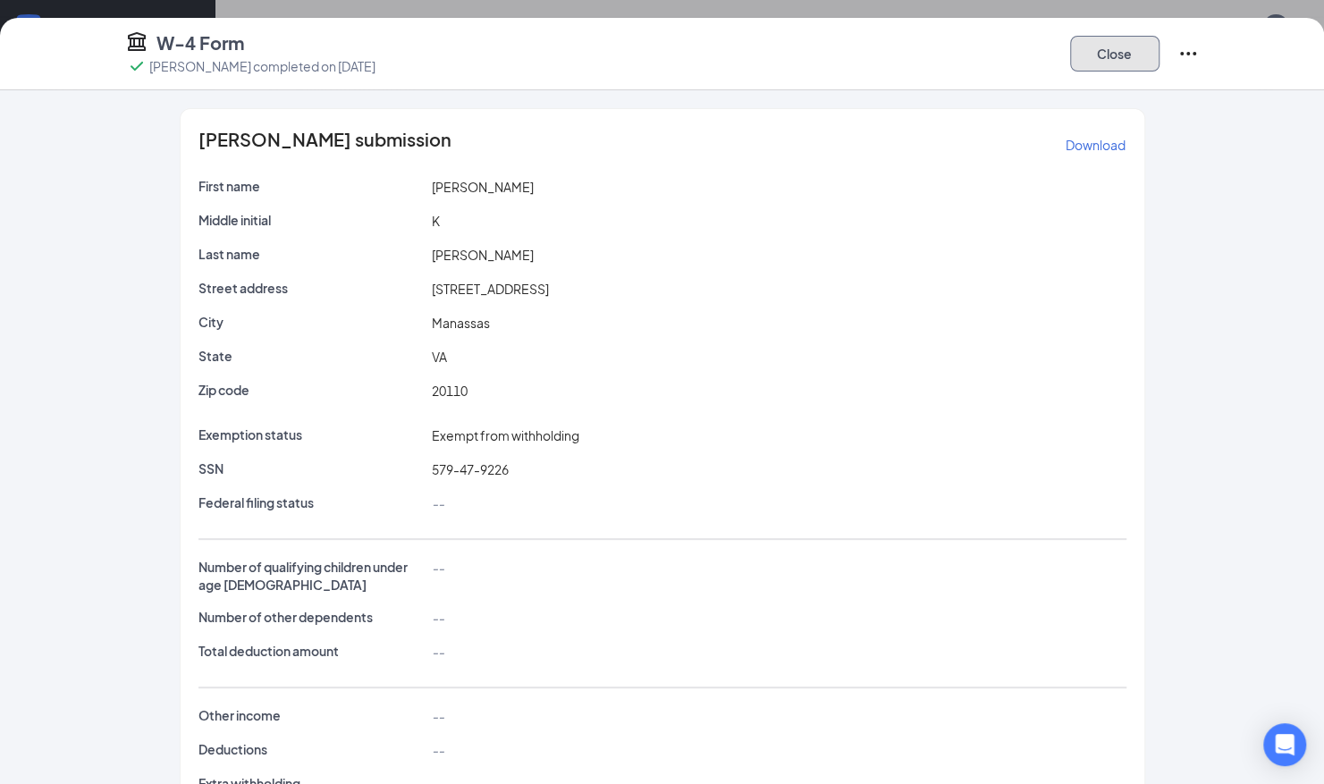
click at [1115, 71] on button "Close" at bounding box center [1114, 54] width 89 height 36
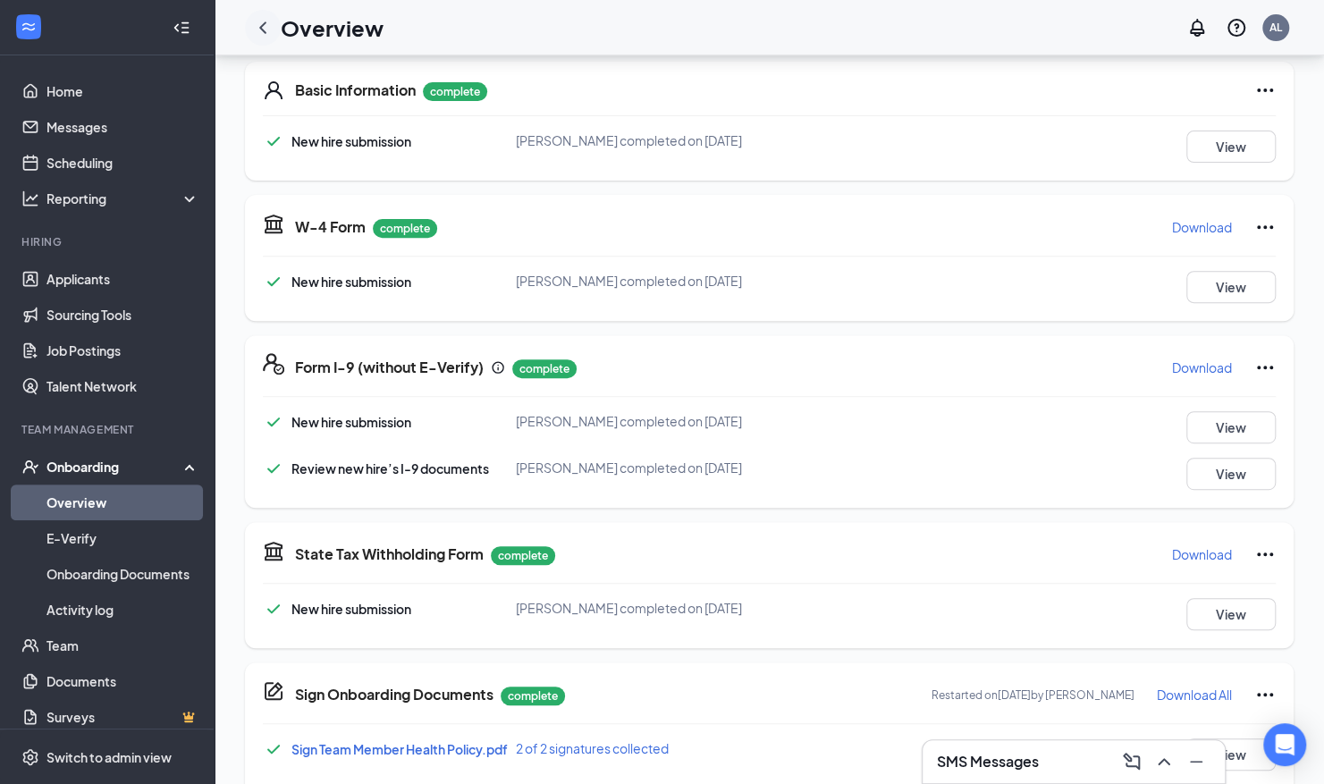
click at [264, 38] on div at bounding box center [263, 28] width 36 height 36
click at [264, 21] on icon "ChevronLeft" at bounding box center [262, 27] width 21 height 21
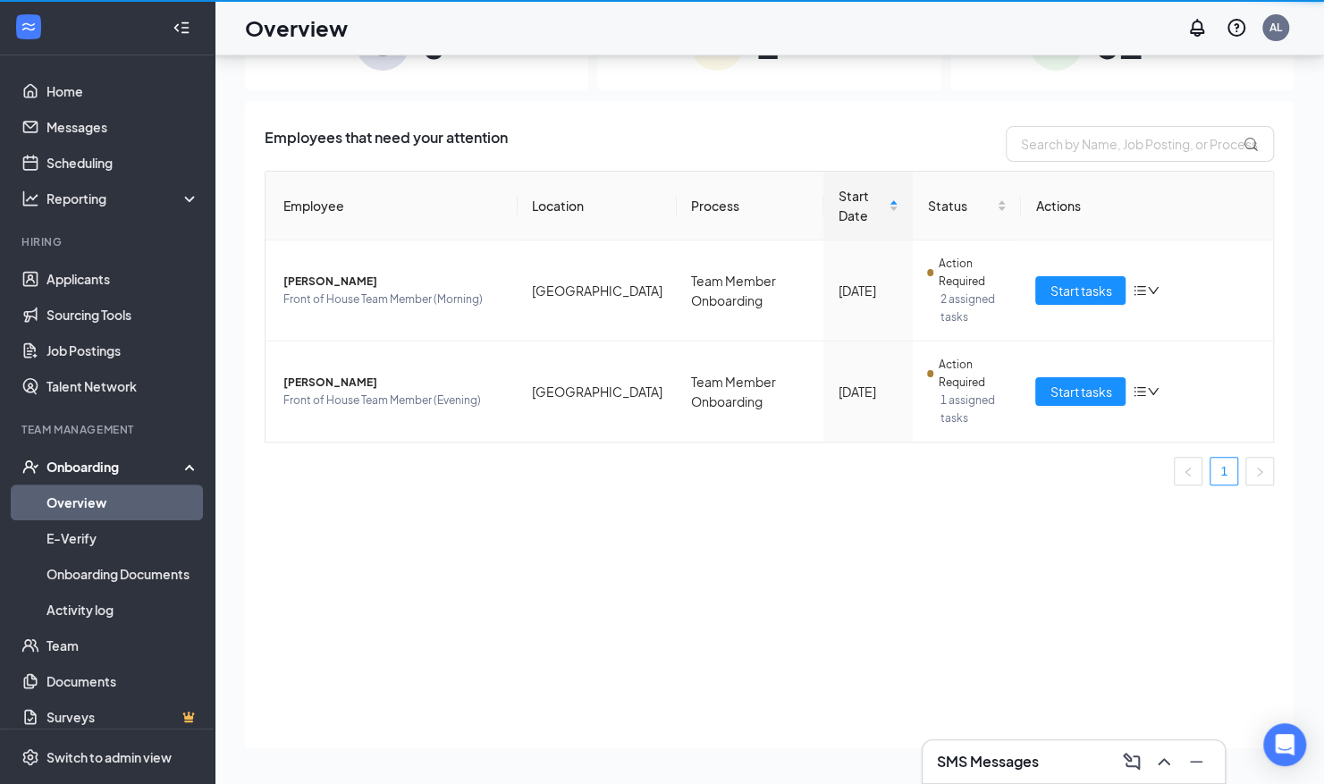
scroll to position [80, 0]
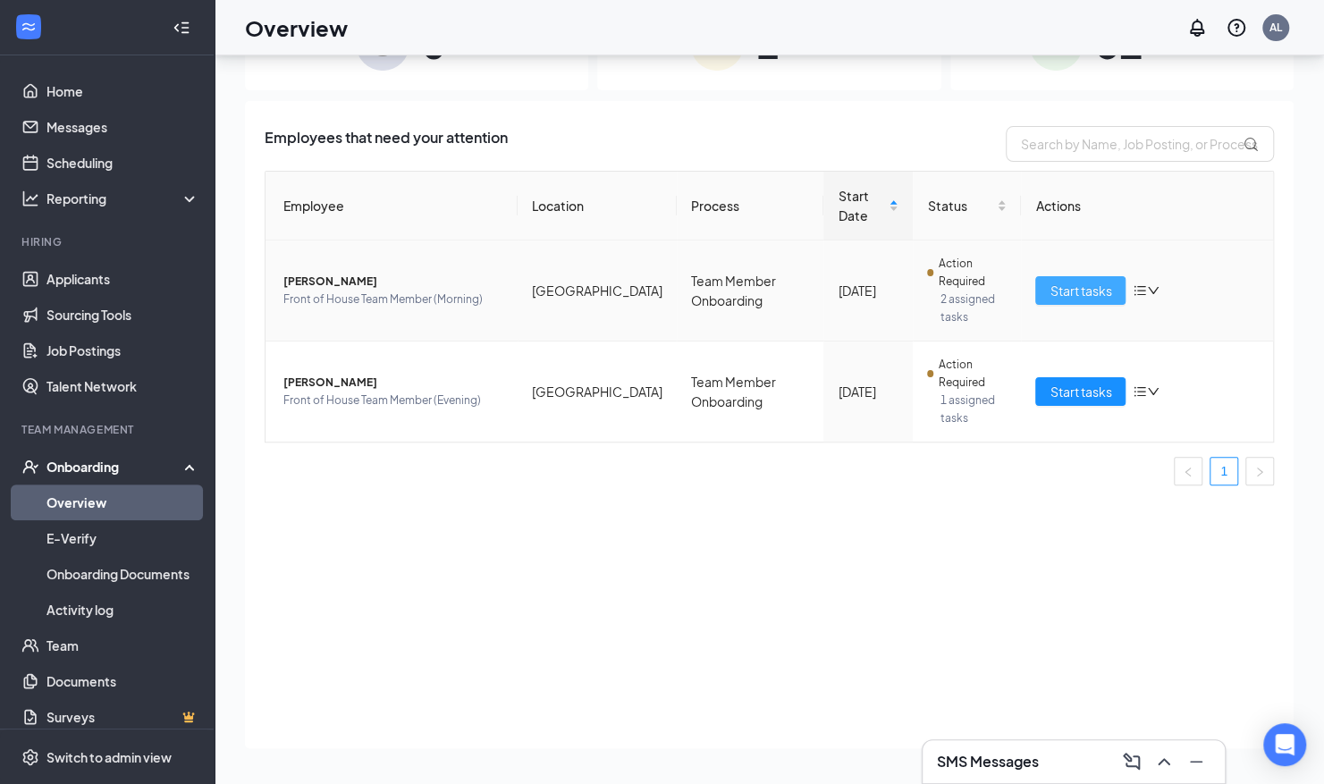
click at [1096, 281] on span "Start tasks" at bounding box center [1081, 291] width 62 height 20
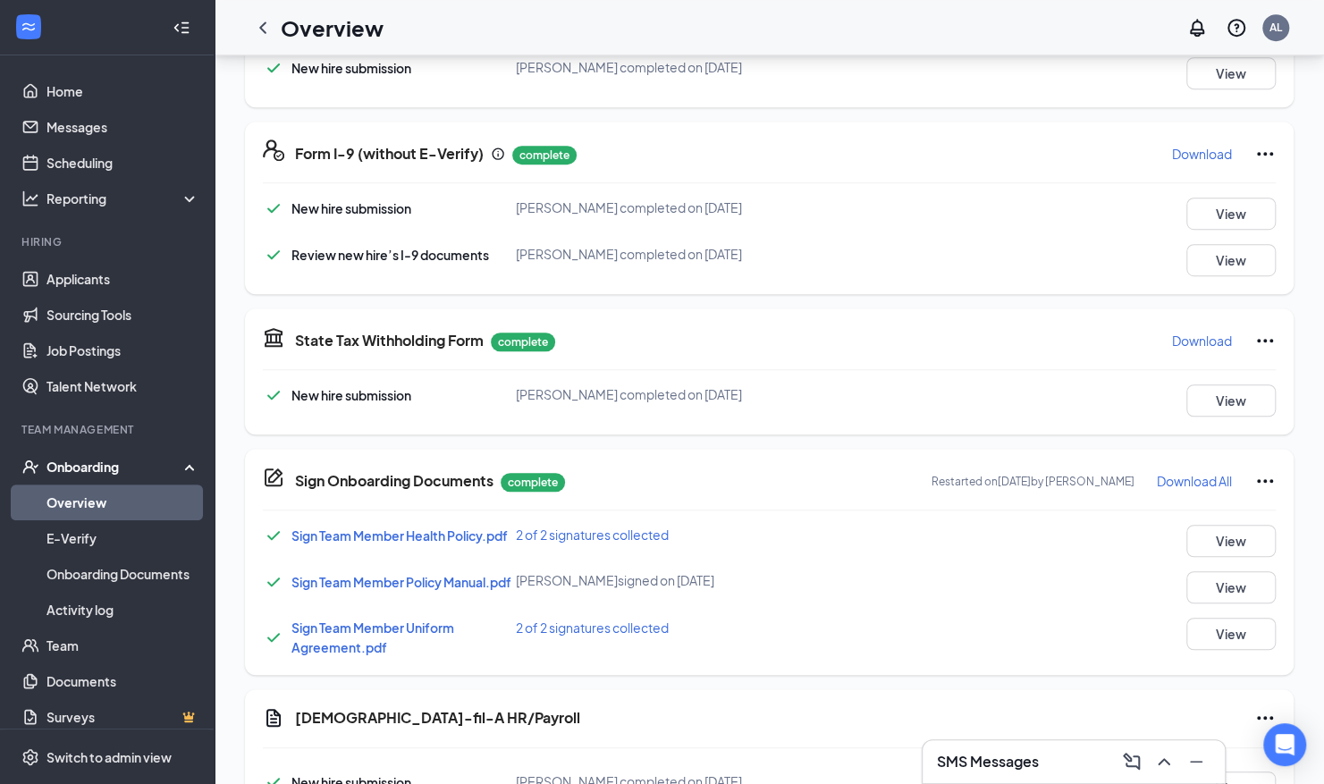
scroll to position [667, 0]
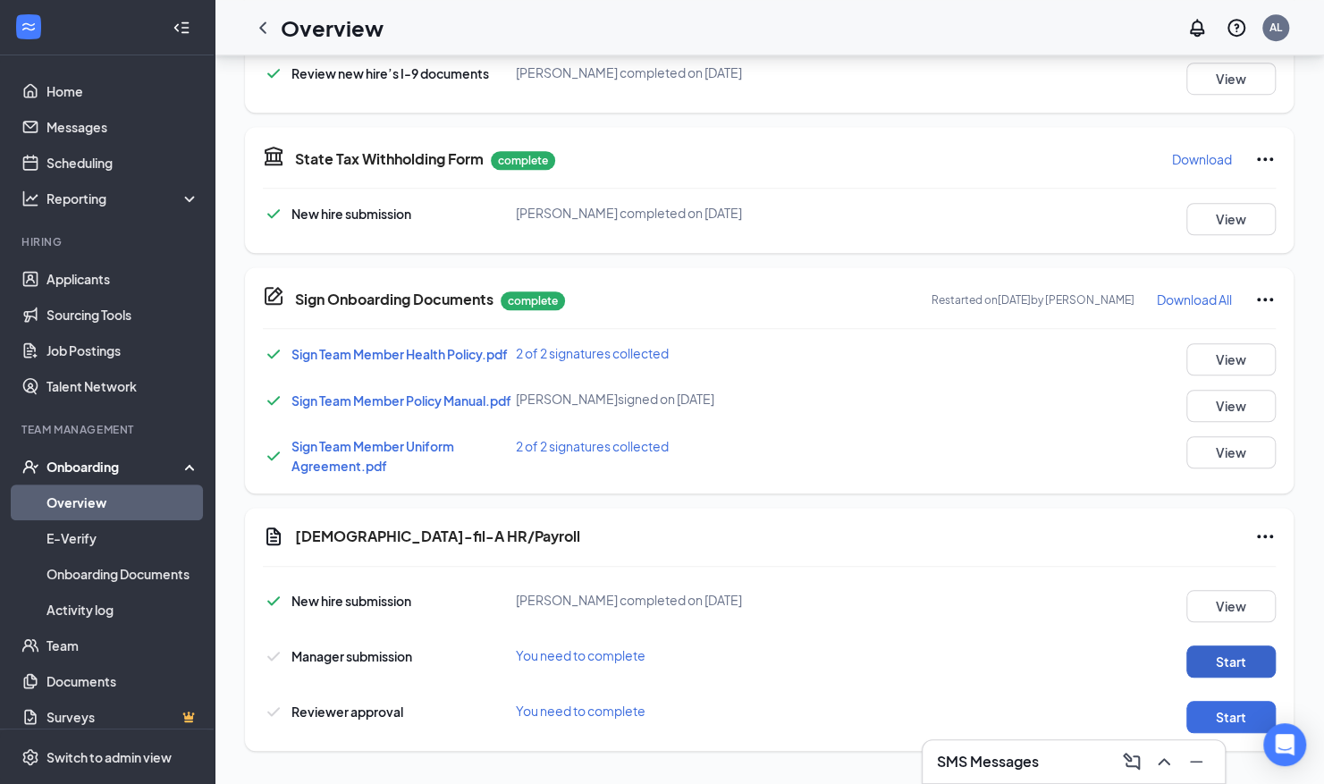
click at [1231, 664] on button "Start" at bounding box center [1230, 662] width 89 height 32
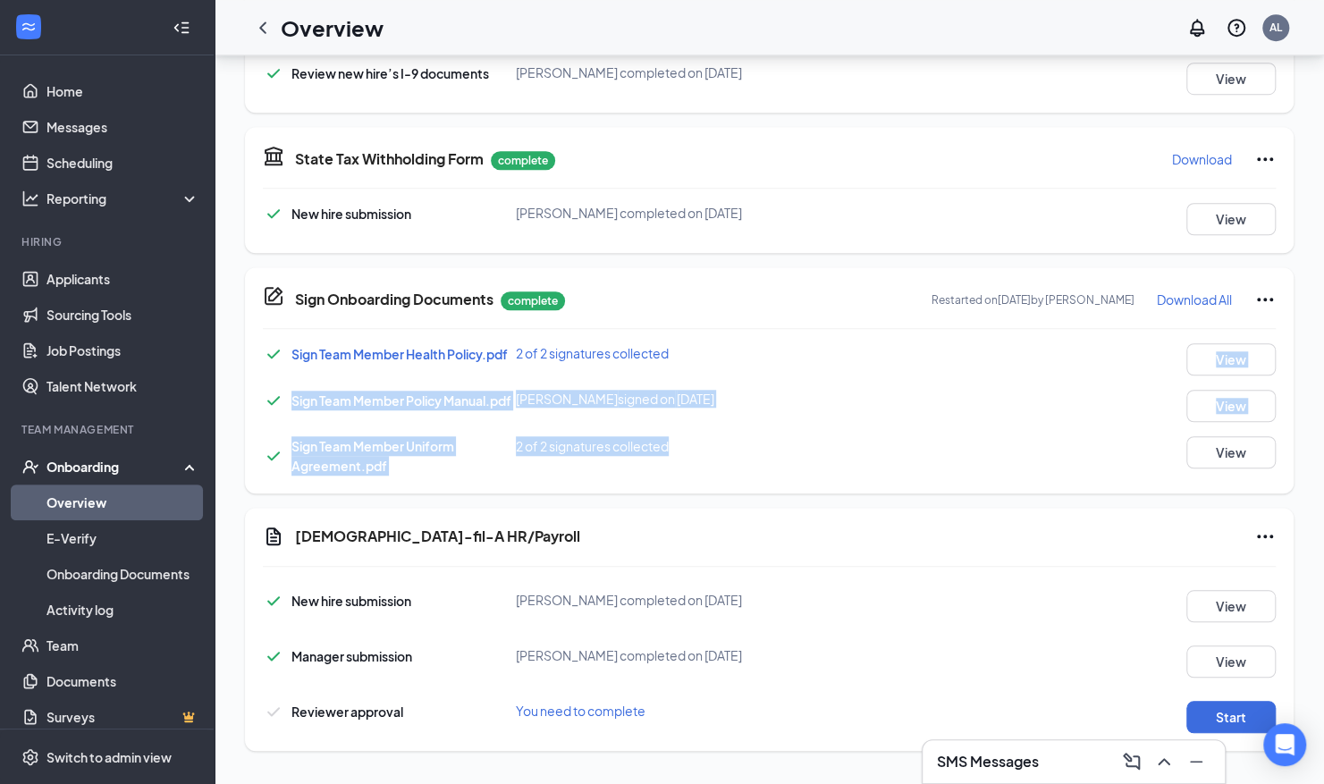
drag, startPoint x: 840, startPoint y: 435, endPoint x: 810, endPoint y: 369, distance: 72.4
click at [810, 369] on div "Sign Team Member Health Policy.pdf 2 of 2 signatures collected View Sign Team M…" at bounding box center [769, 409] width 1013 height 132
click at [890, 407] on div "Sign Team Member Policy Manual.pdf Gabriela L Lopez signed on Sep 5 View" at bounding box center [769, 406] width 1013 height 32
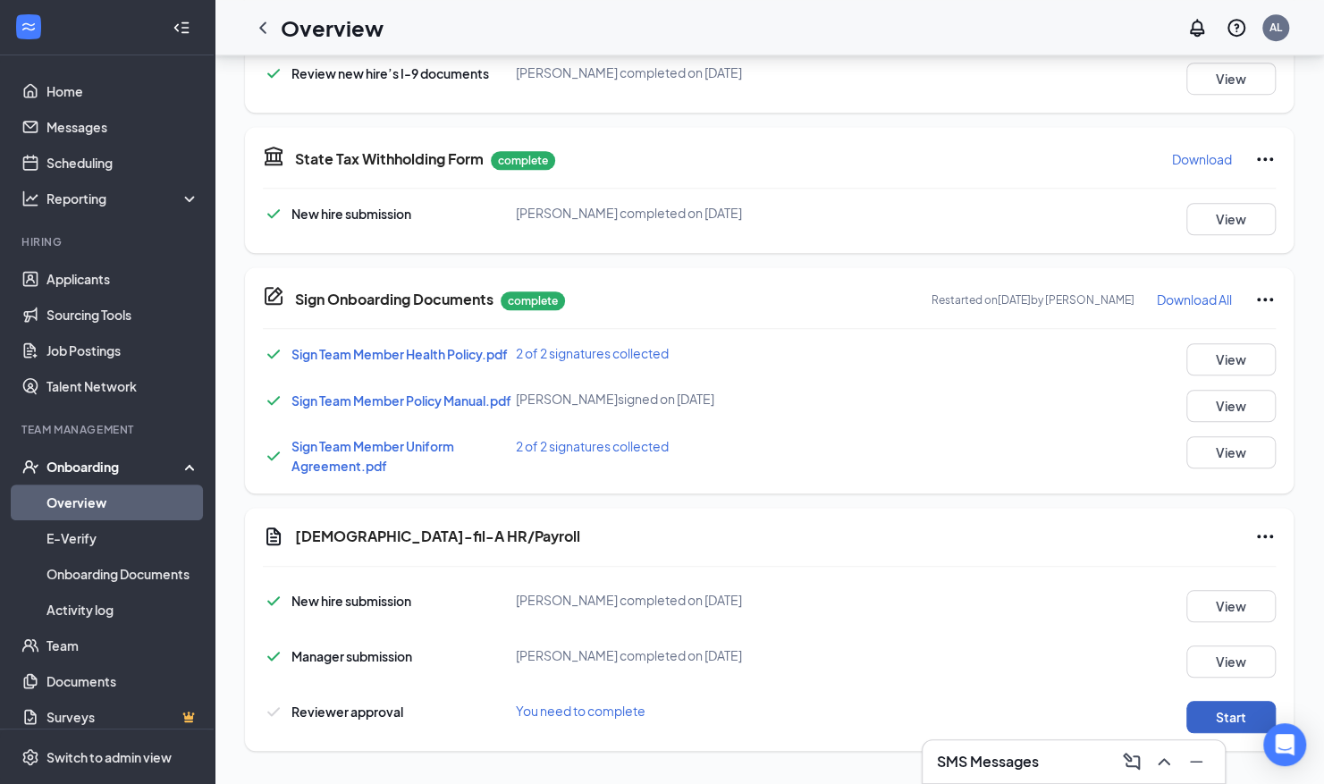
click at [1217, 721] on button "Start" at bounding box center [1230, 717] width 89 height 32
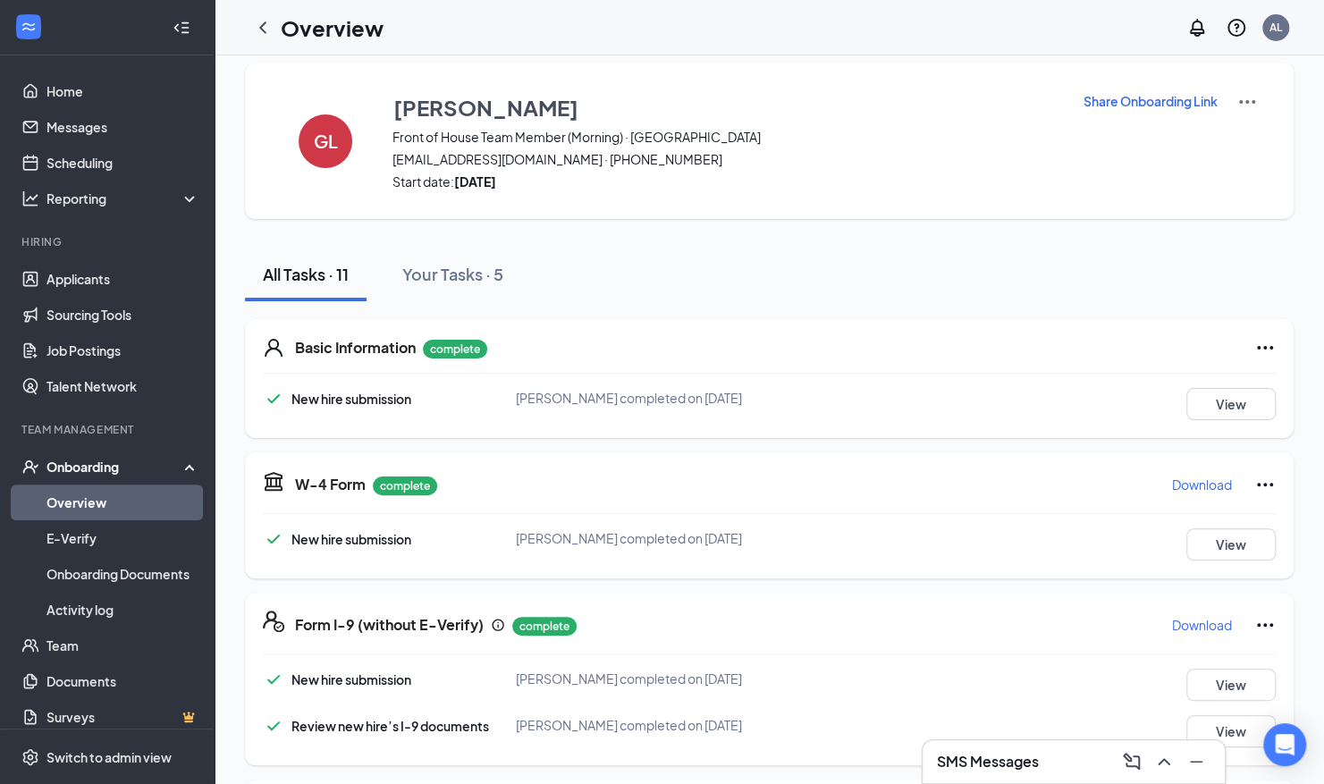
scroll to position [0, 0]
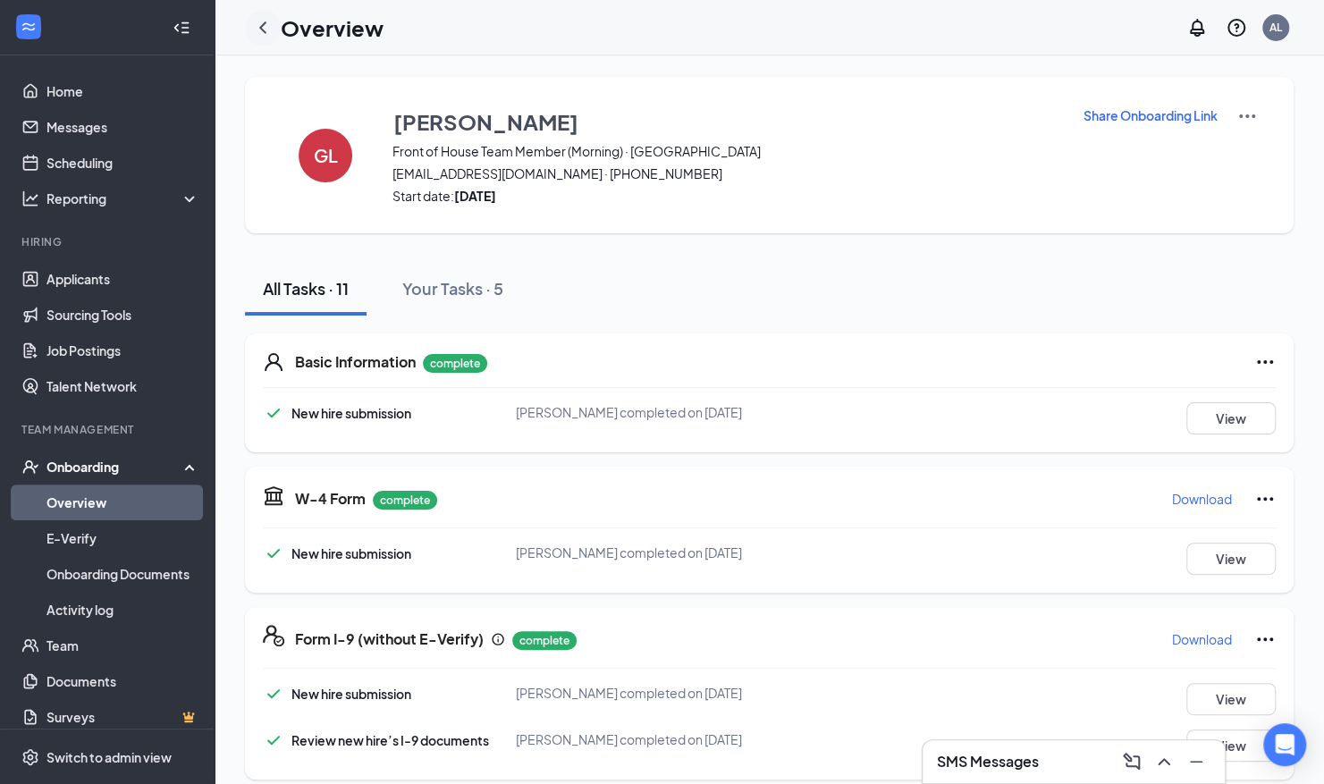
click at [266, 21] on icon "ChevronLeft" at bounding box center [262, 27] width 21 height 21
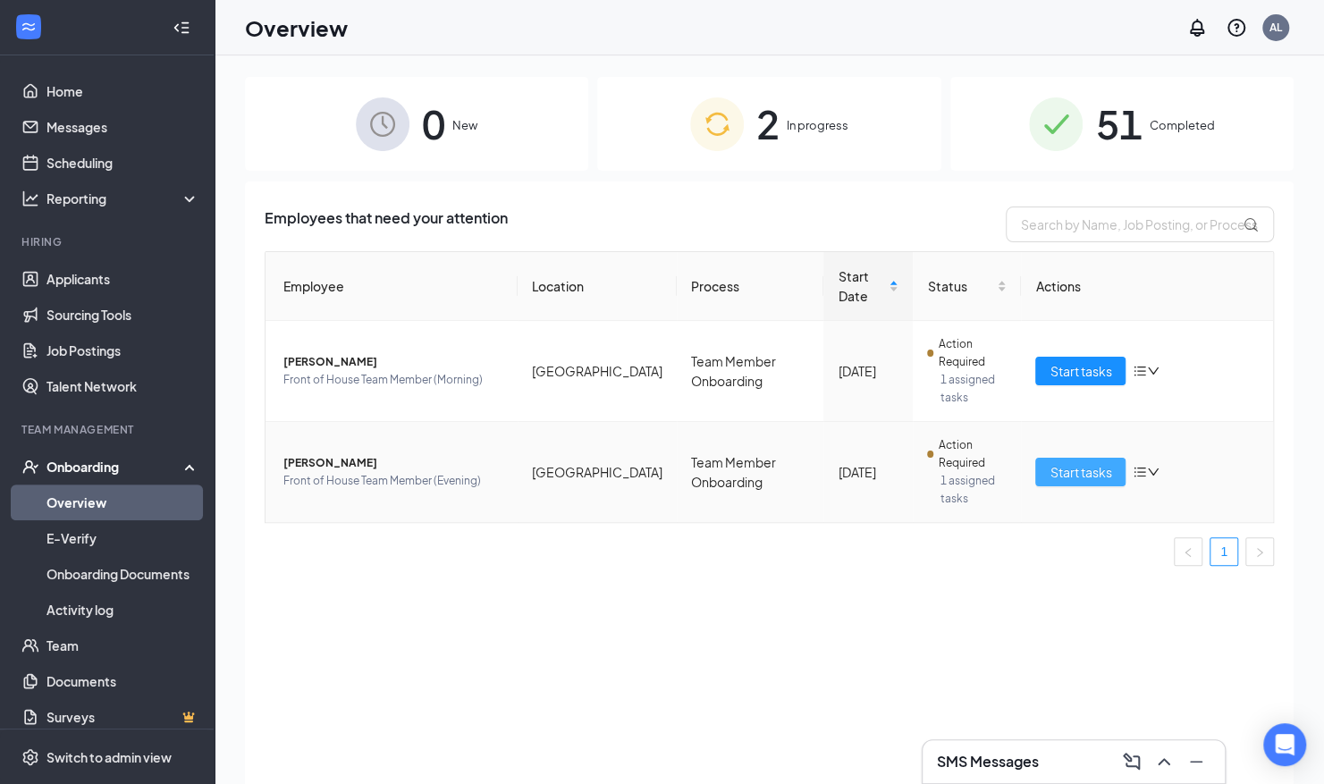
click at [1080, 462] on span "Start tasks" at bounding box center [1081, 472] width 62 height 20
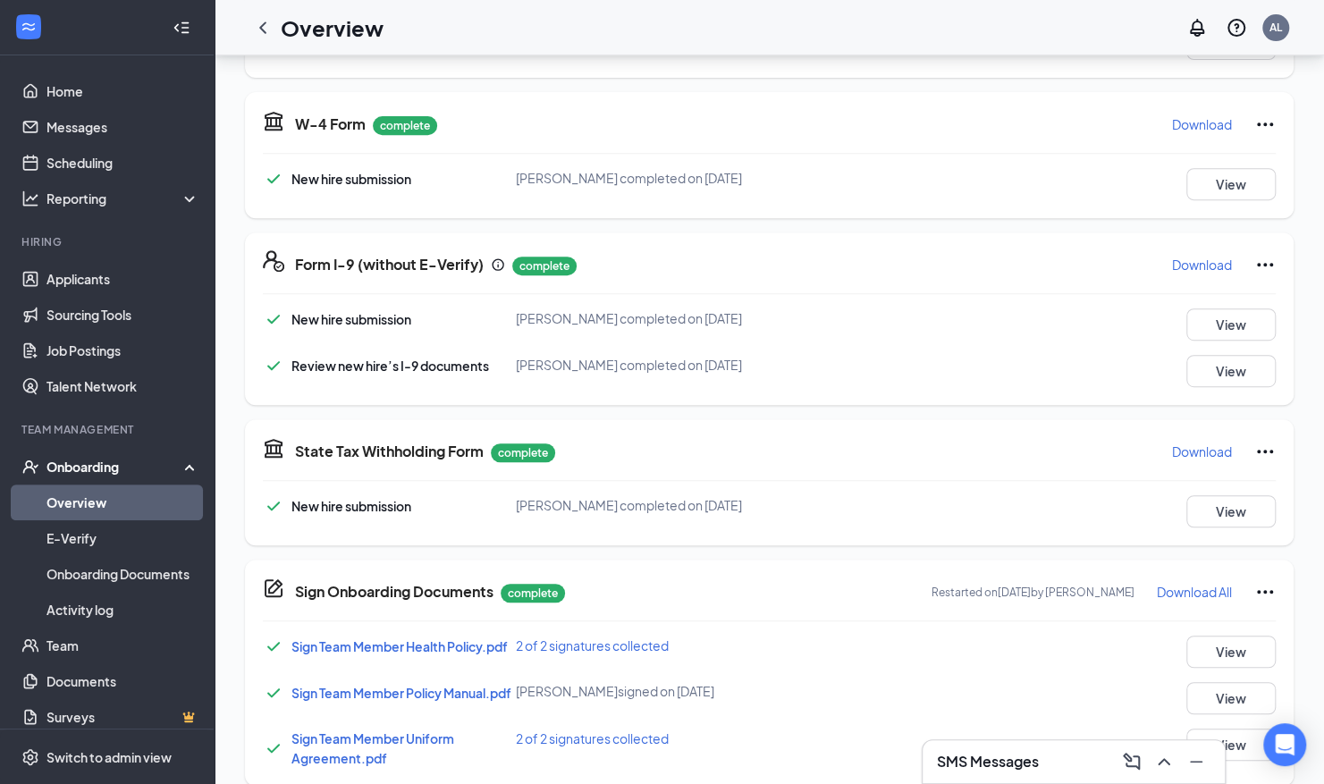
scroll to position [667, 0]
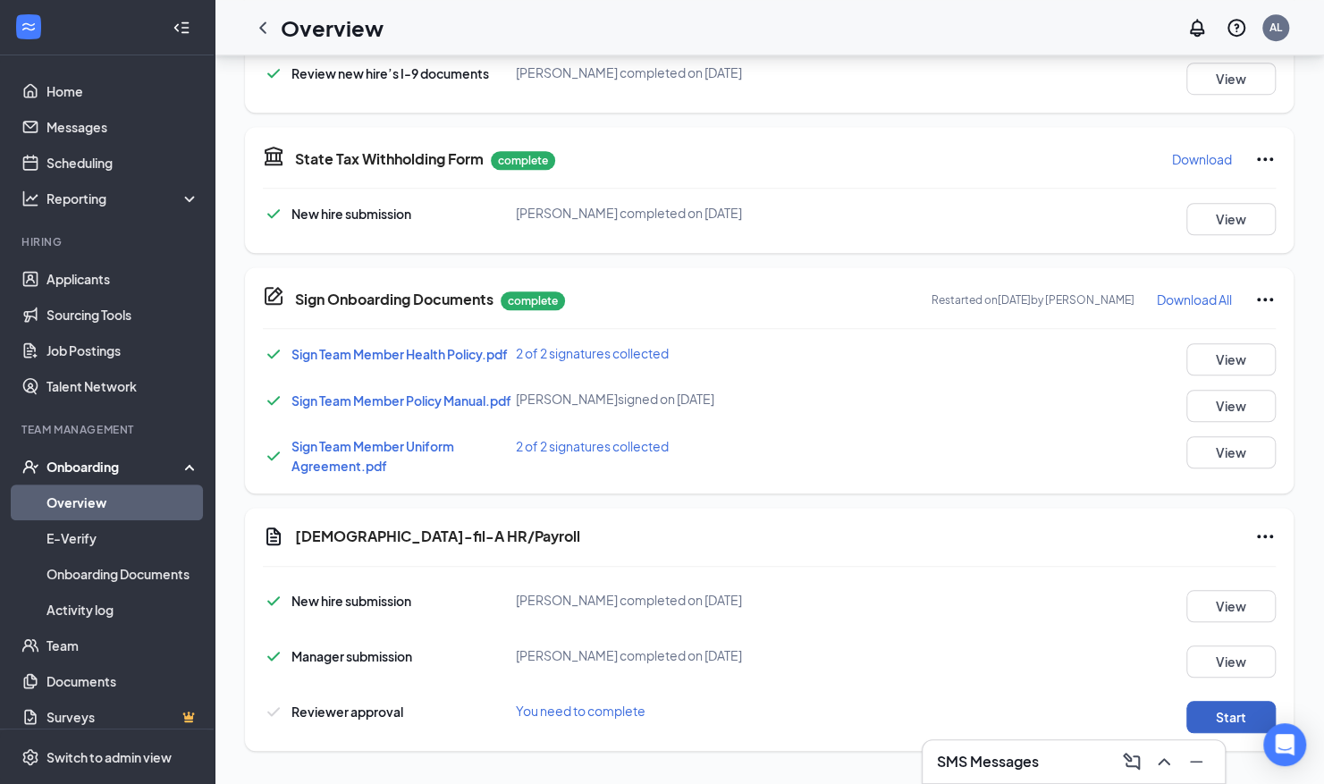
click at [1239, 719] on button "Start" at bounding box center [1230, 717] width 89 height 32
